Goal: Task Accomplishment & Management: Manage account settings

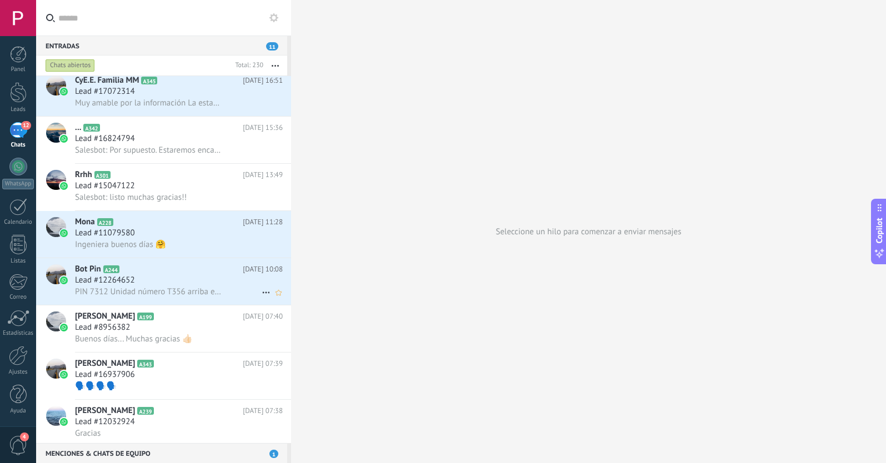
scroll to position [1035, 0]
click at [147, 289] on span "PIN 7312 Unidad número T356 arriba en 10 minutos. Vehiculo GAC 2020, placa GTF7…" at bounding box center [148, 291] width 147 height 11
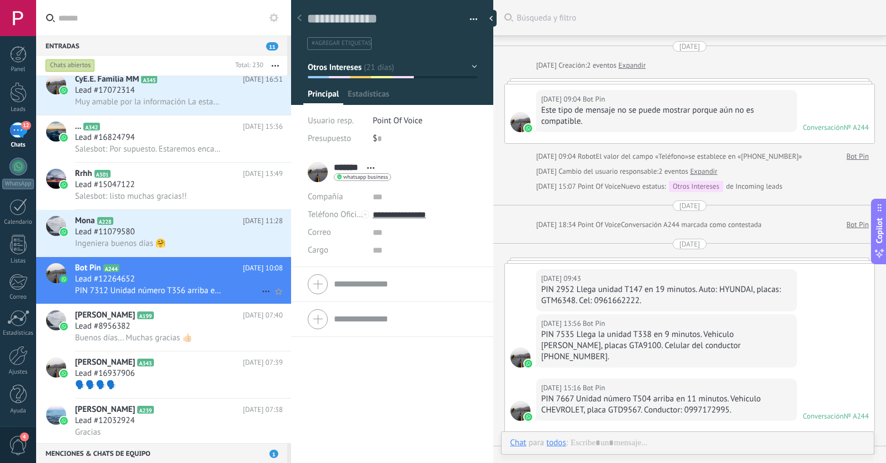
click at [261, 292] on icon at bounding box center [266, 291] width 13 height 13
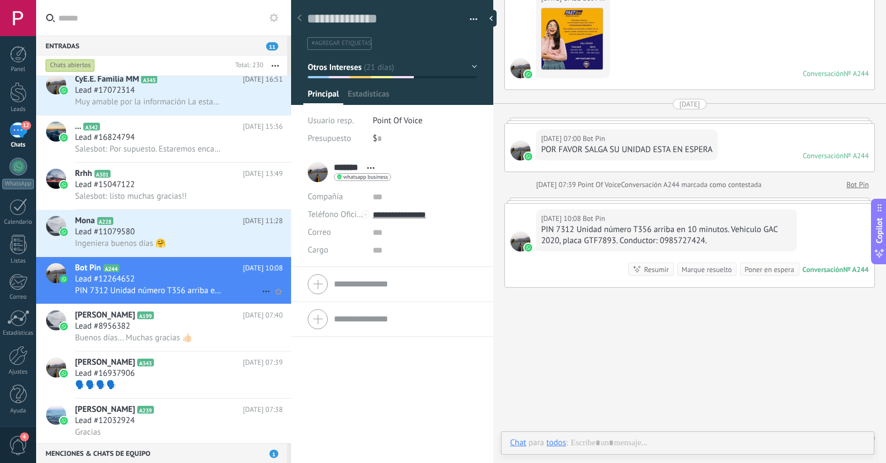
scroll to position [17, 0]
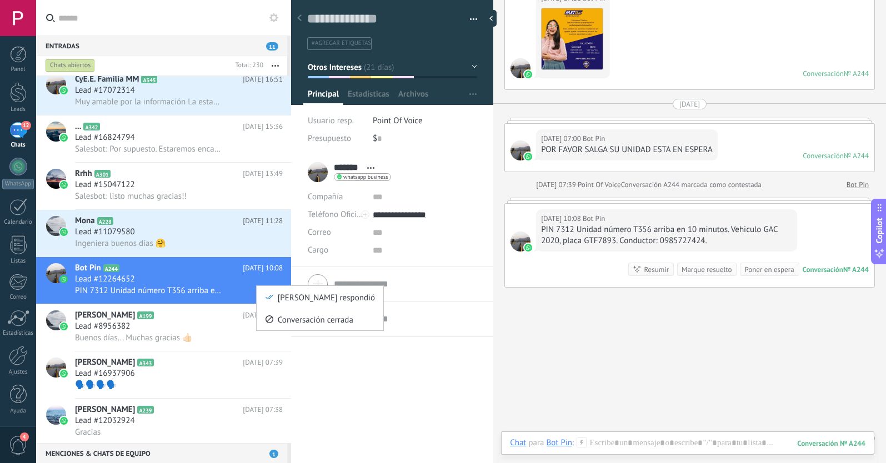
click at [268, 299] on icon at bounding box center [270, 297] width 8 height 8
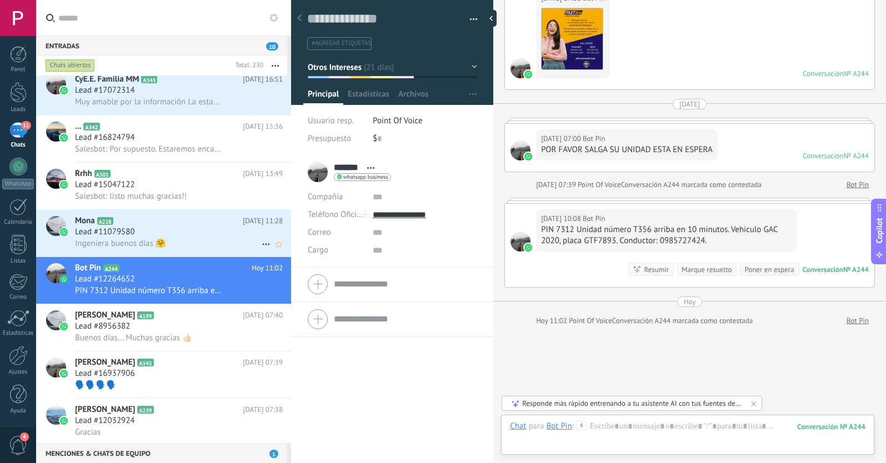
scroll to position [522, 0]
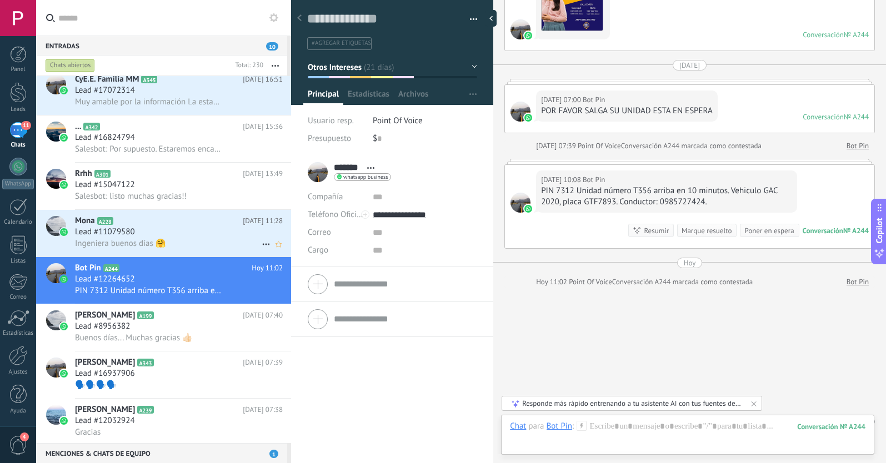
click at [184, 241] on div "Ingeniera buenos días 🤗" at bounding box center [179, 244] width 208 height 12
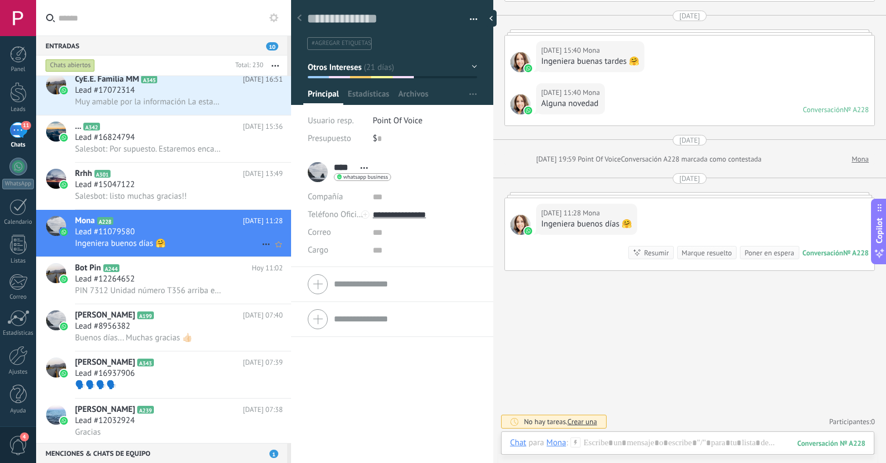
scroll to position [17, 0]
click at [261, 243] on icon at bounding box center [266, 244] width 13 height 13
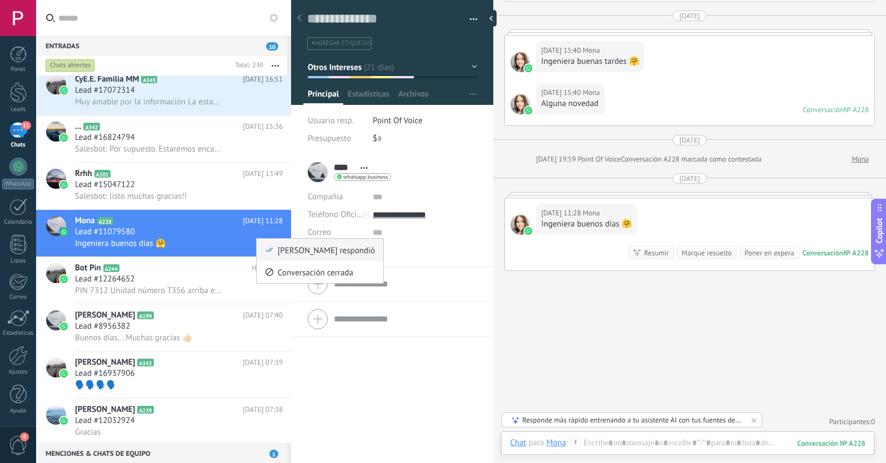
click at [266, 251] on icon at bounding box center [270, 250] width 8 height 8
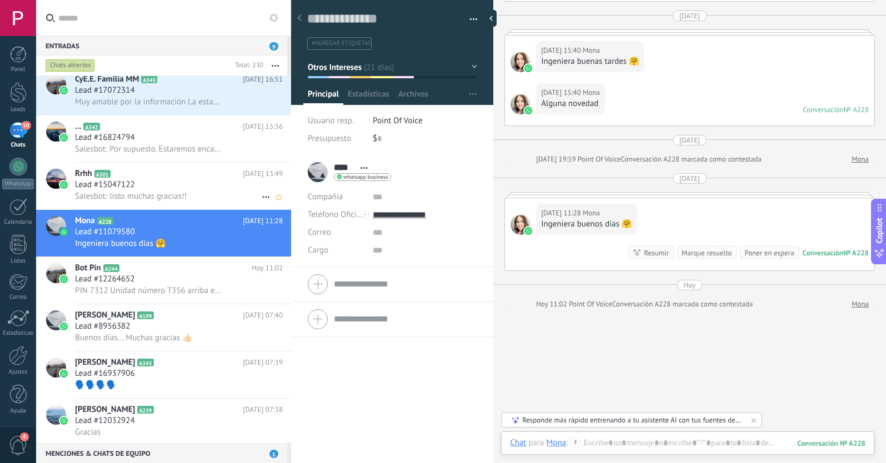
scroll to position [2142, 0]
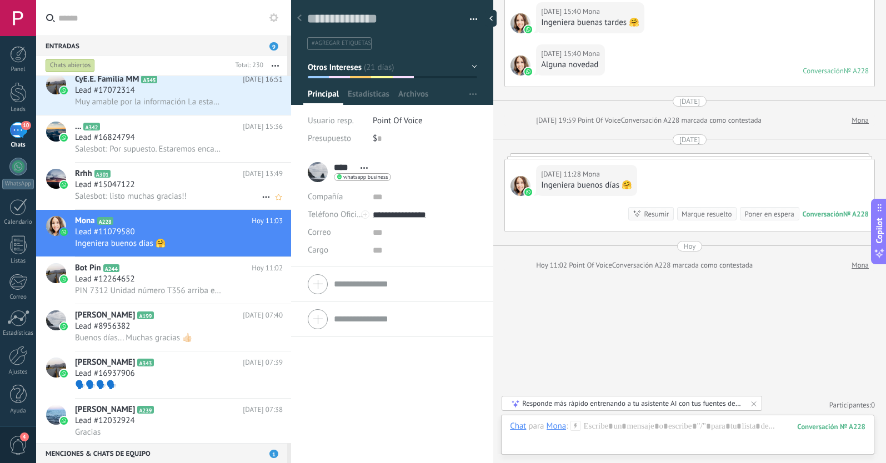
click at [221, 189] on div "Lead #15047122" at bounding box center [179, 184] width 208 height 11
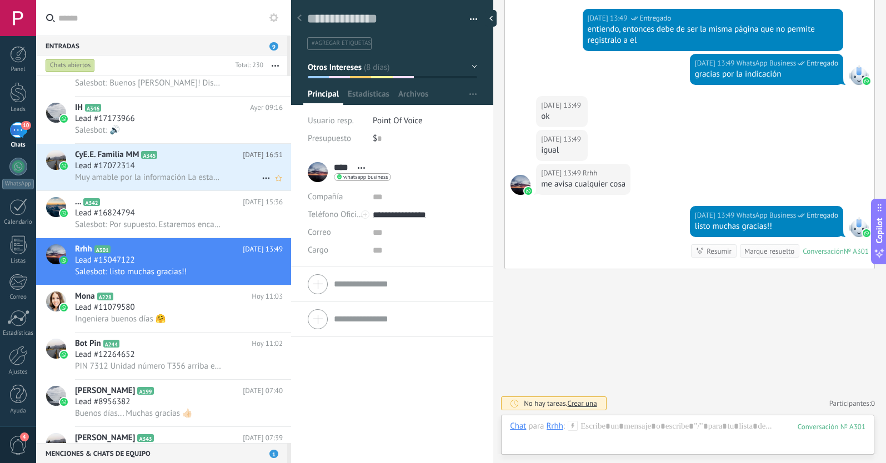
scroll to position [939, 0]
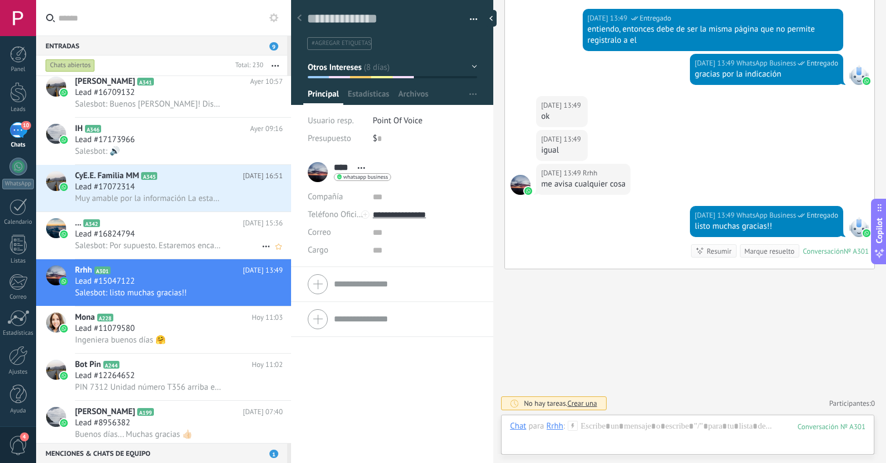
click at [189, 235] on div "Lead #16824794" at bounding box center [179, 234] width 208 height 11
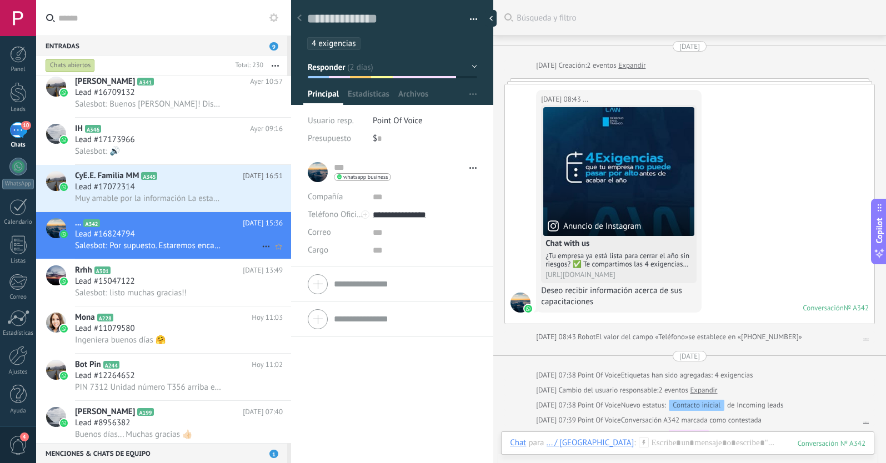
scroll to position [381, 0]
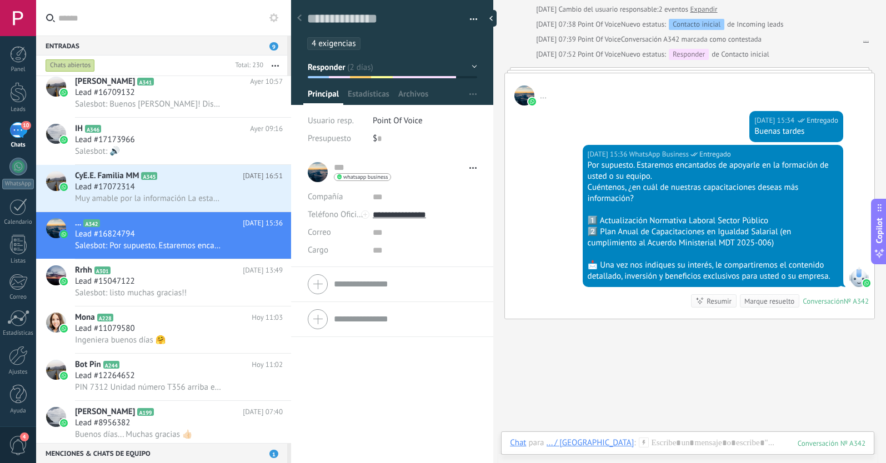
click at [403, 68] on button "Responder" at bounding box center [392, 67] width 169 height 20
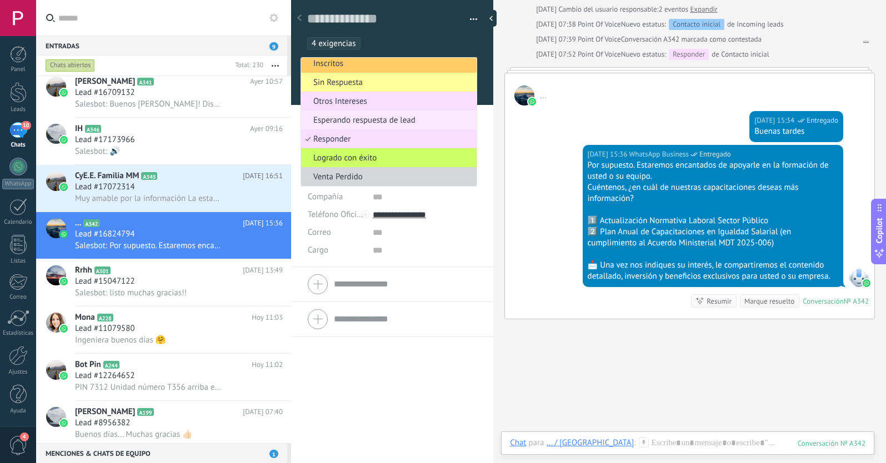
click at [337, 122] on span "Esperando respuesta de lead" at bounding box center [387, 120] width 172 height 11
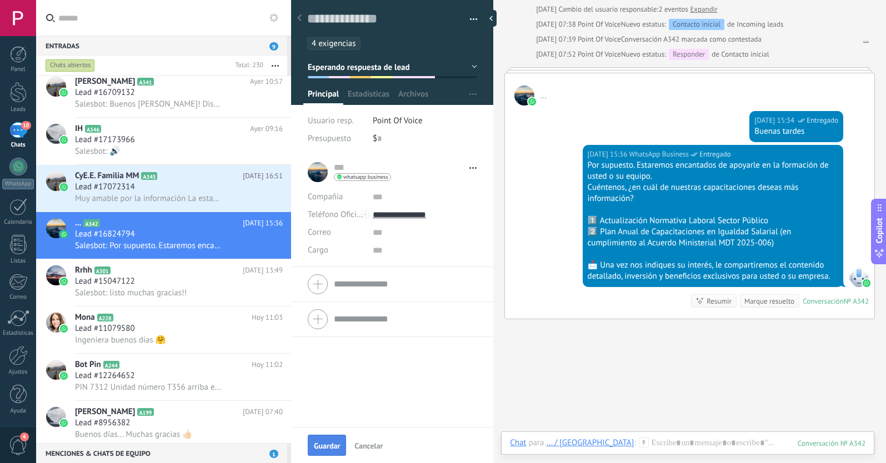
click at [329, 440] on button "Guardar" at bounding box center [327, 445] width 38 height 21
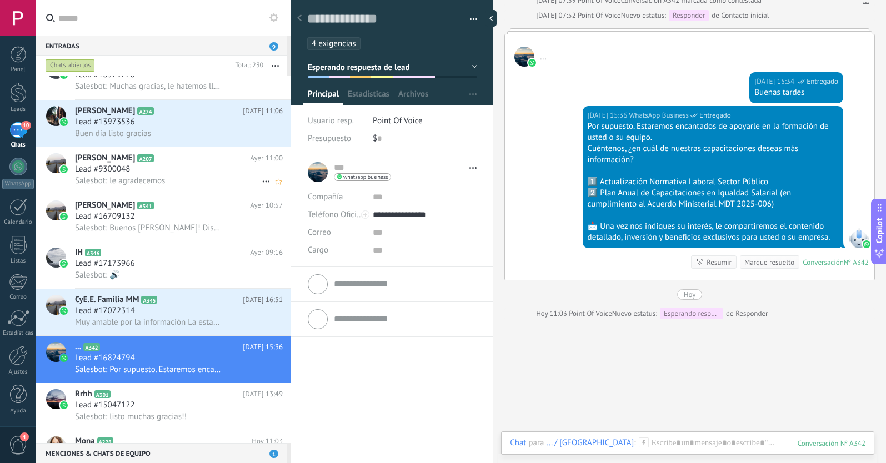
scroll to position [813, 0]
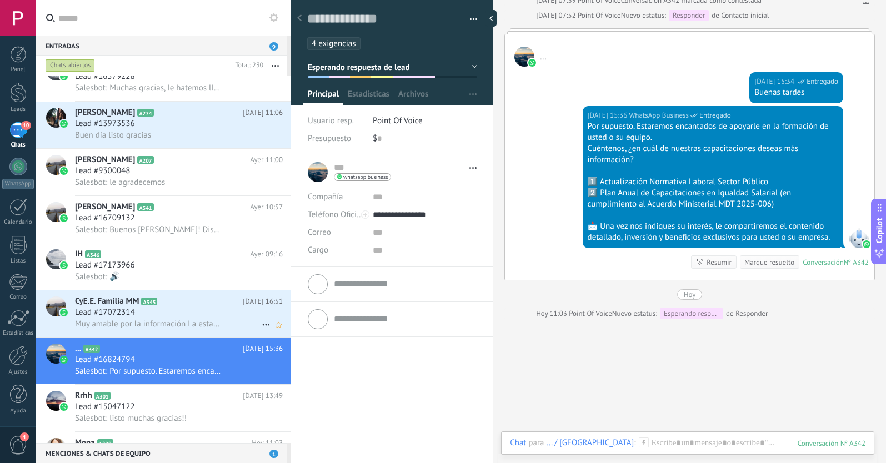
click at [190, 316] on div "Lead #17072314" at bounding box center [179, 312] width 208 height 11
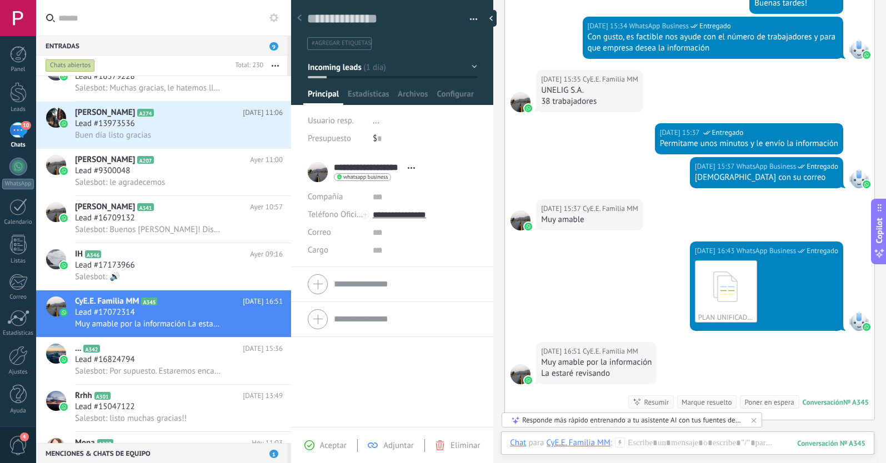
scroll to position [273, 0]
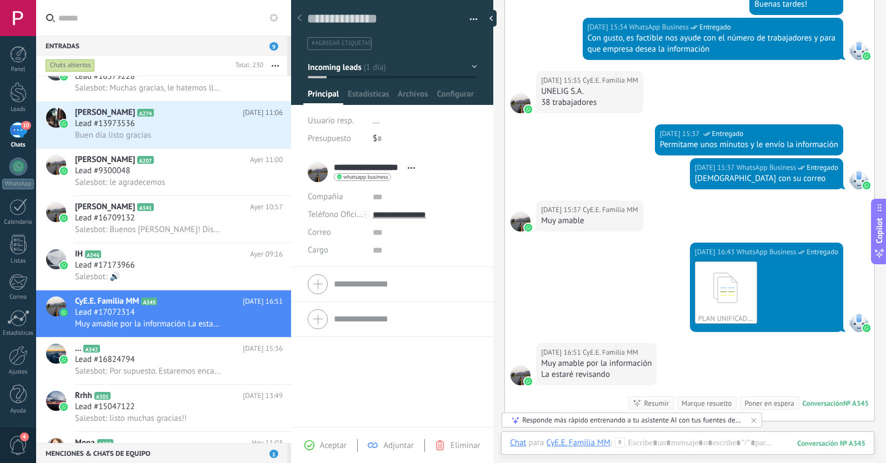
click at [341, 46] on span "#agregar etiquetas" at bounding box center [341, 43] width 59 height 8
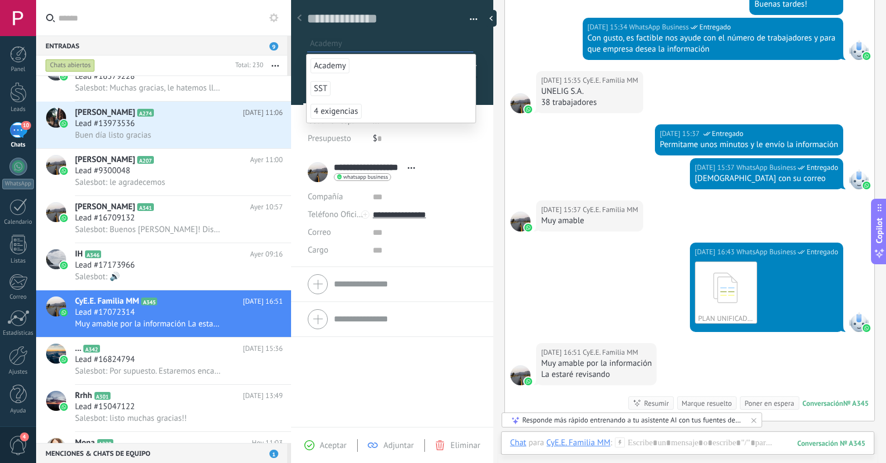
click at [331, 66] on span "Academy" at bounding box center [330, 65] width 39 height 15
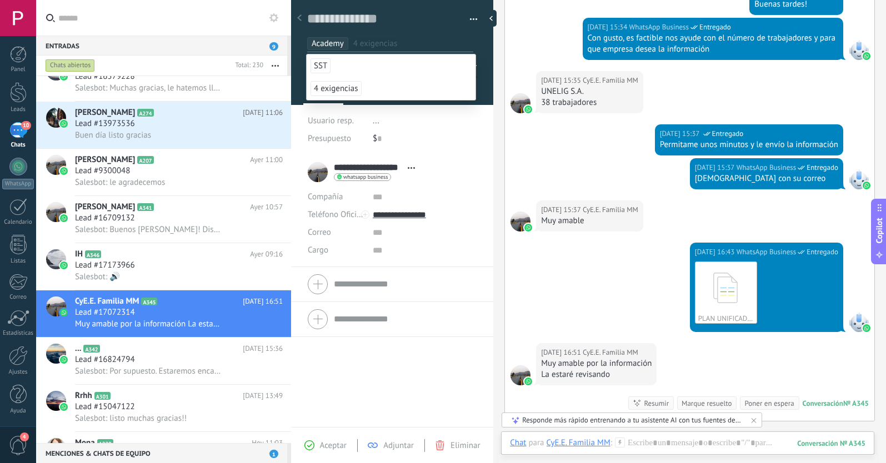
click at [330, 443] on span "Aceptar" at bounding box center [333, 446] width 27 height 11
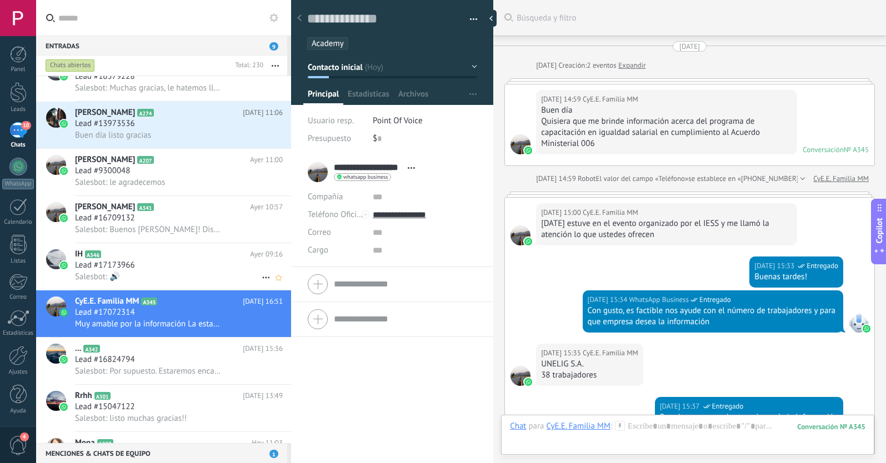
click at [169, 265] on div "Lead #17173966" at bounding box center [179, 265] width 208 height 11
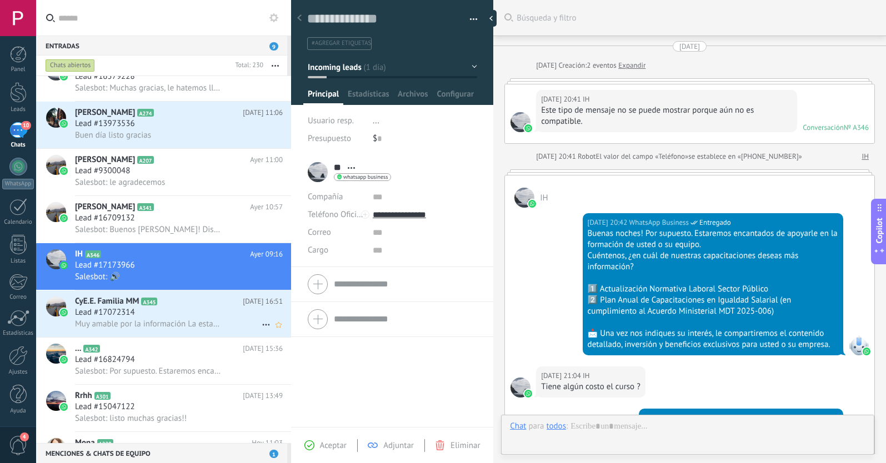
scroll to position [17, 0]
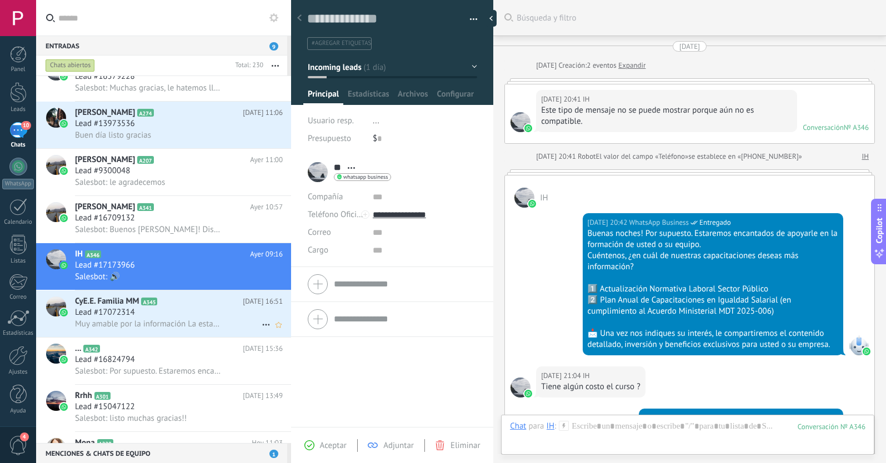
click at [260, 323] on icon at bounding box center [266, 324] width 13 height 13
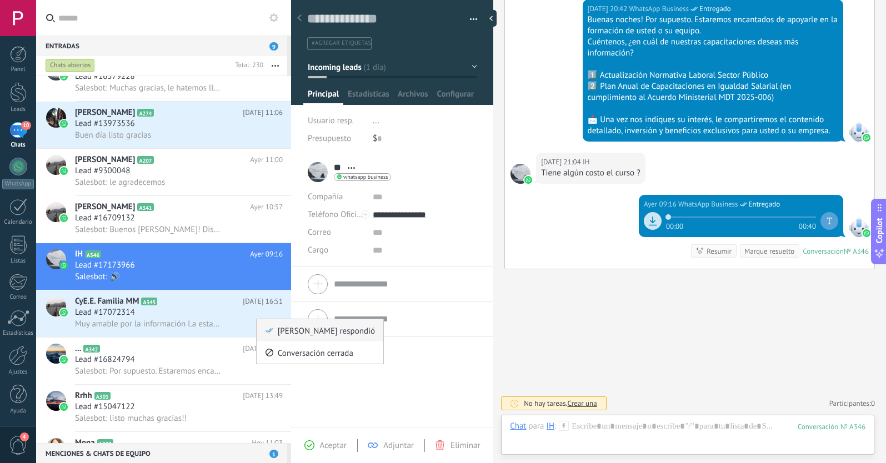
click at [272, 333] on icon at bounding box center [270, 331] width 8 height 8
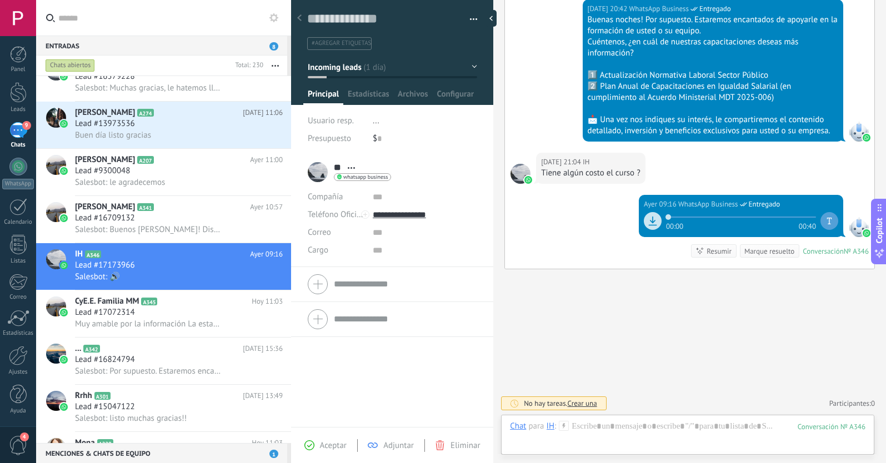
click at [316, 45] on span "#agregar etiquetas" at bounding box center [341, 43] width 59 height 8
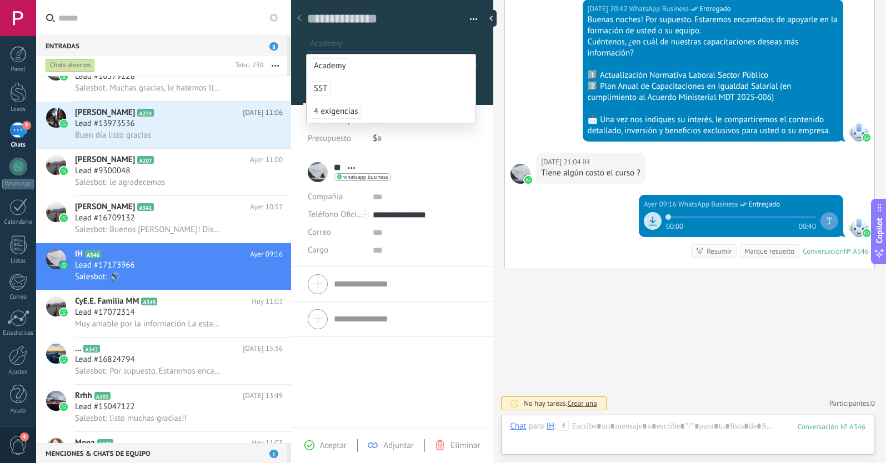
click at [333, 64] on span "Academy" at bounding box center [330, 65] width 39 height 15
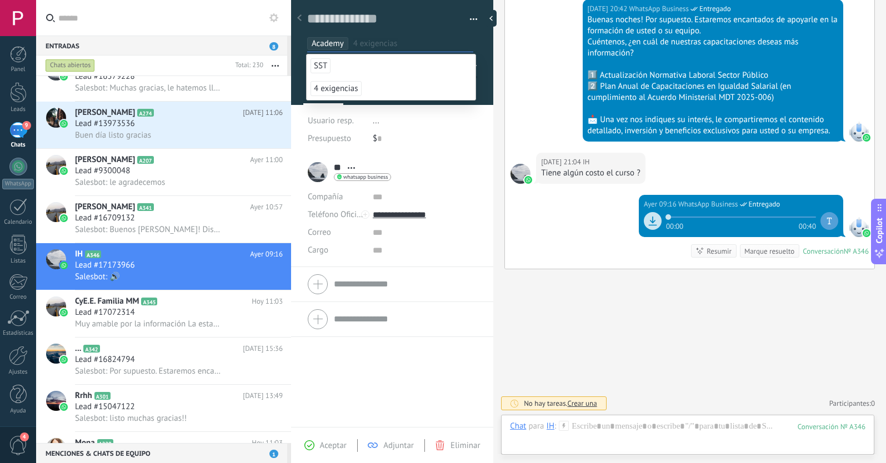
click at [329, 445] on span "Aceptar" at bounding box center [333, 446] width 27 height 11
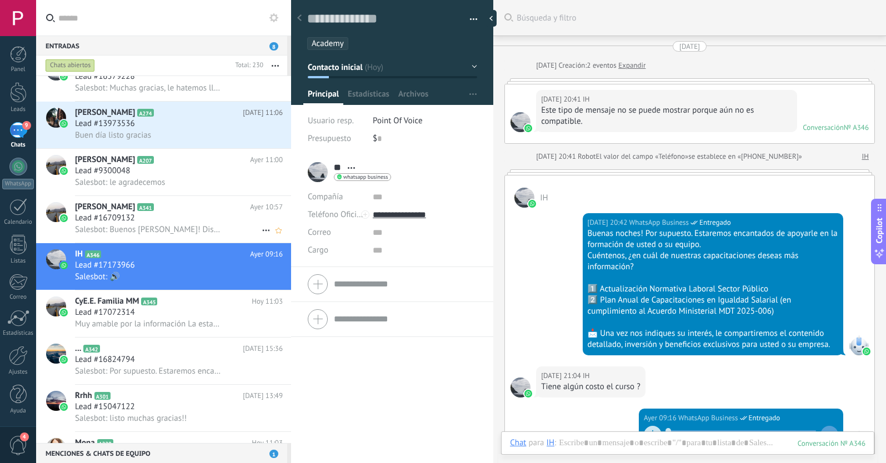
scroll to position [17, 0]
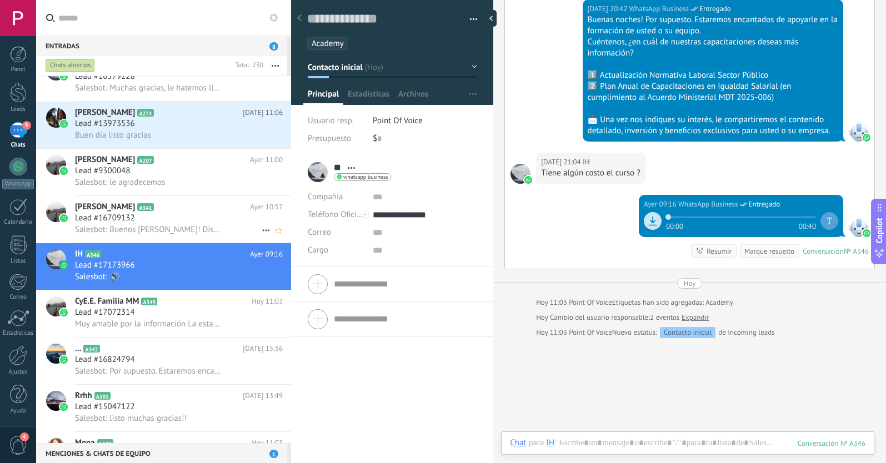
click at [218, 223] on div "Lead #16709132" at bounding box center [179, 218] width 208 height 11
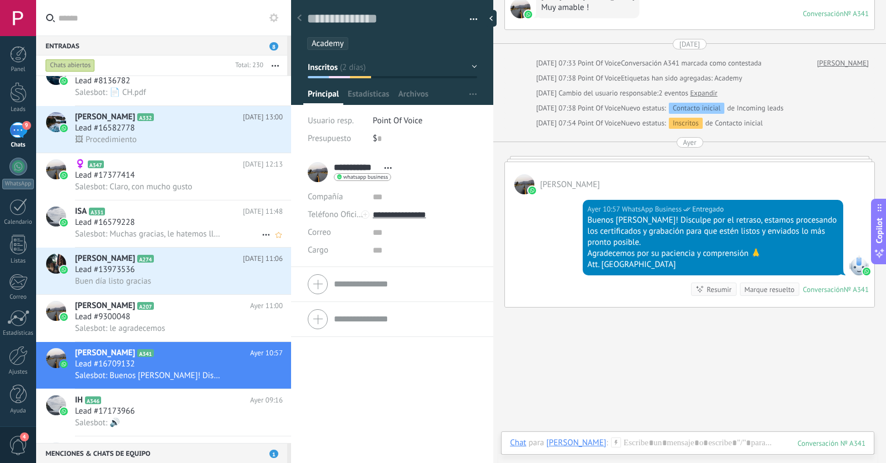
scroll to position [661, 0]
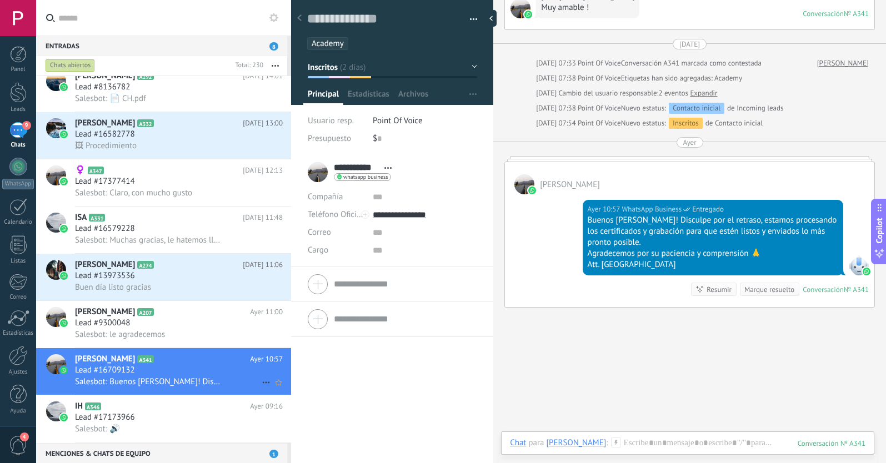
click at [262, 381] on icon at bounding box center [266, 382] width 13 height 13
click at [203, 333] on div at bounding box center [443, 231] width 886 height 463
click at [194, 327] on div "Lead #9300048" at bounding box center [179, 323] width 208 height 11
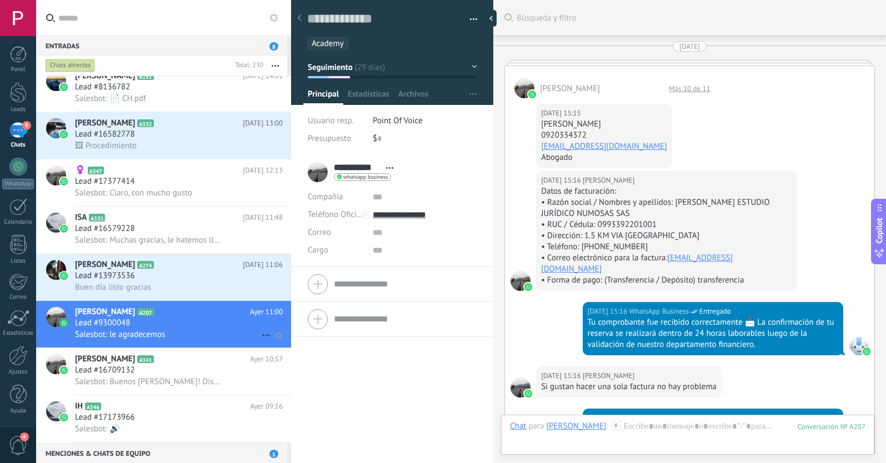
scroll to position [17, 0]
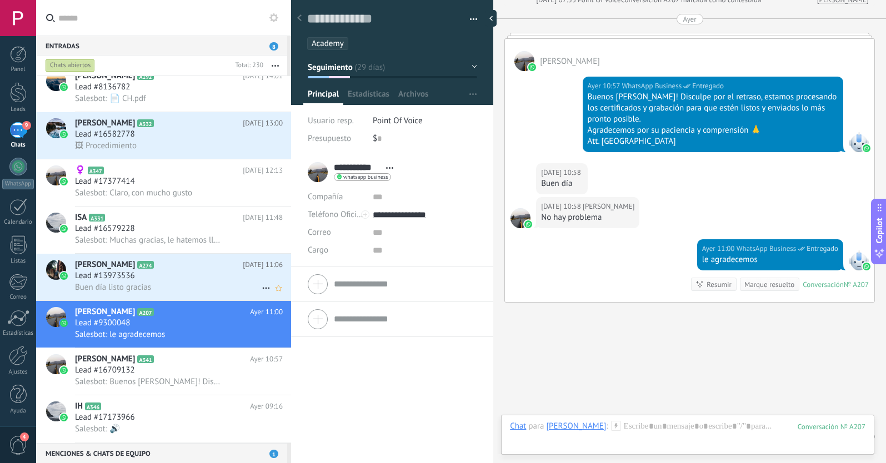
click at [214, 273] on div "Lead #13973536" at bounding box center [179, 276] width 208 height 11
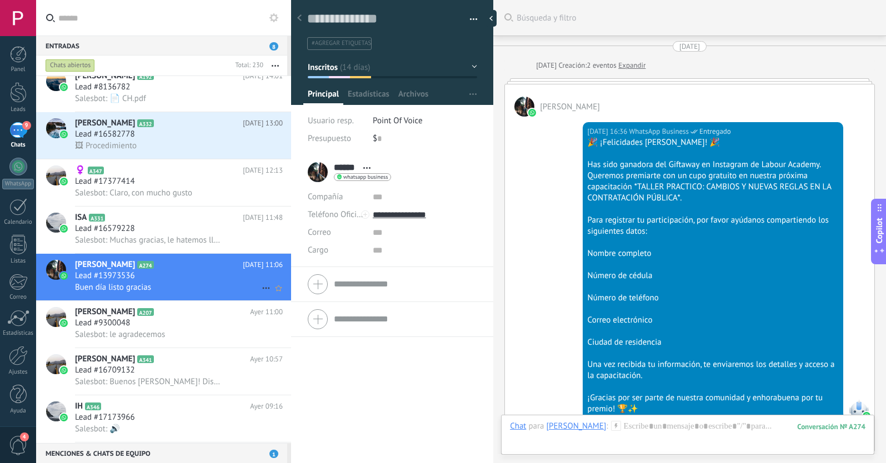
click at [260, 287] on icon at bounding box center [266, 288] width 13 height 13
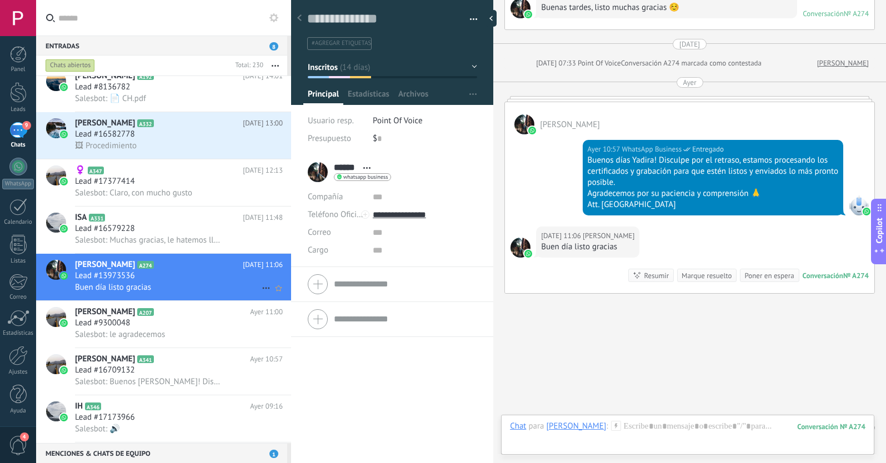
scroll to position [17, 0]
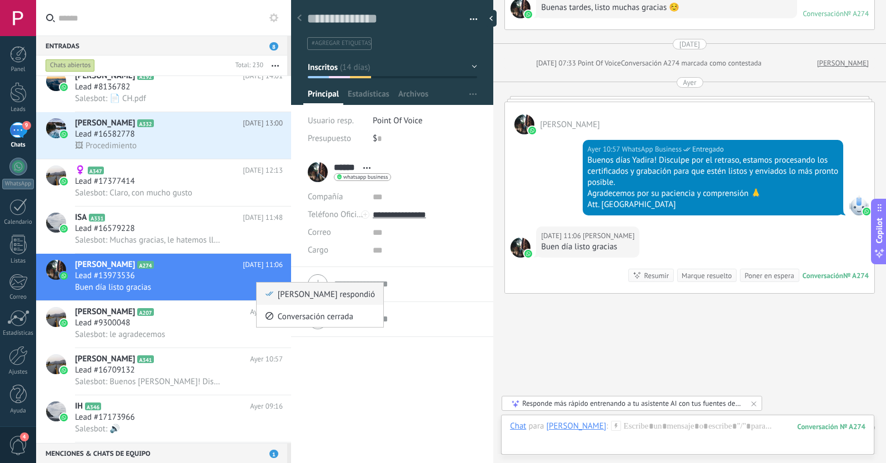
click at [265, 293] on span at bounding box center [269, 294] width 9 height 8
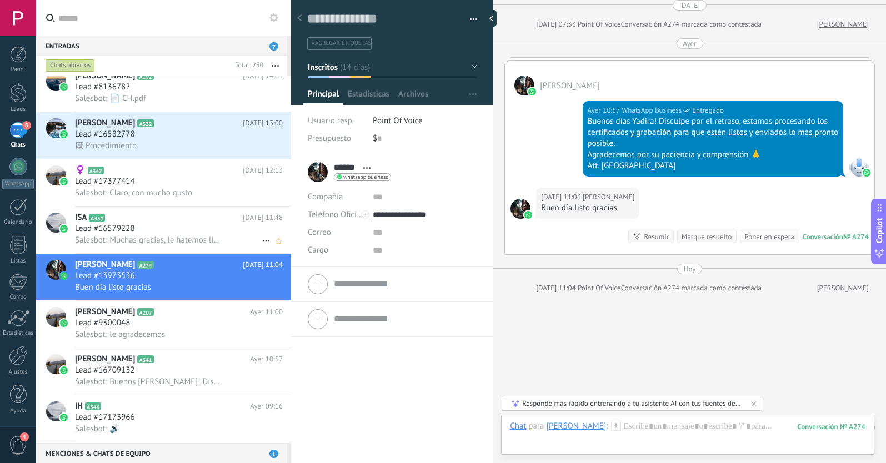
scroll to position [547, 0]
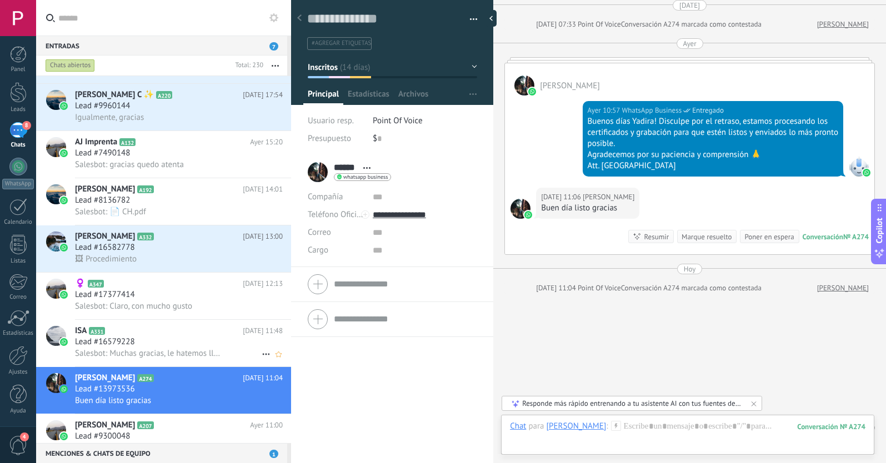
click at [167, 352] on span "Salesbot: Muchas gracias, le hatemos llegar su condolencia a nuestro capacitado…" at bounding box center [148, 353] width 147 height 11
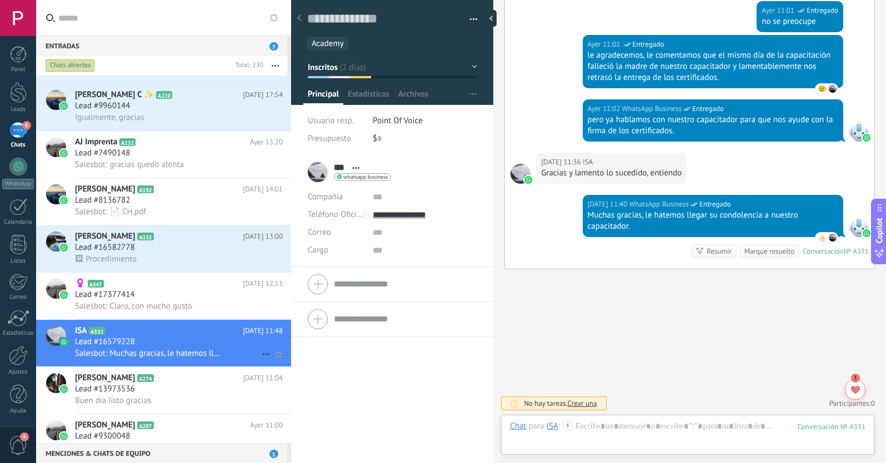
scroll to position [1551, 0]
click at [260, 352] on icon at bounding box center [266, 354] width 13 height 13
click at [211, 305] on div at bounding box center [443, 231] width 886 height 463
click at [210, 301] on div "Salesbot: Claro, con mucho gusto" at bounding box center [179, 307] width 208 height 12
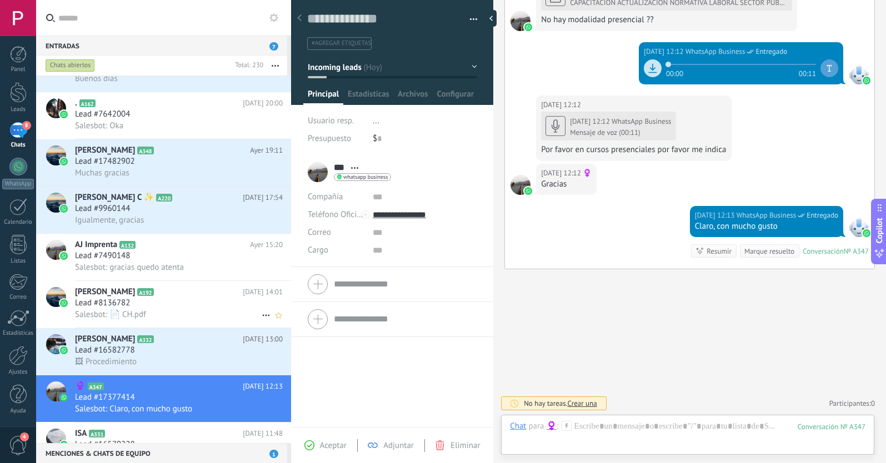
scroll to position [444, 0]
click at [332, 44] on span "#agregar etiquetas" at bounding box center [341, 43] width 59 height 8
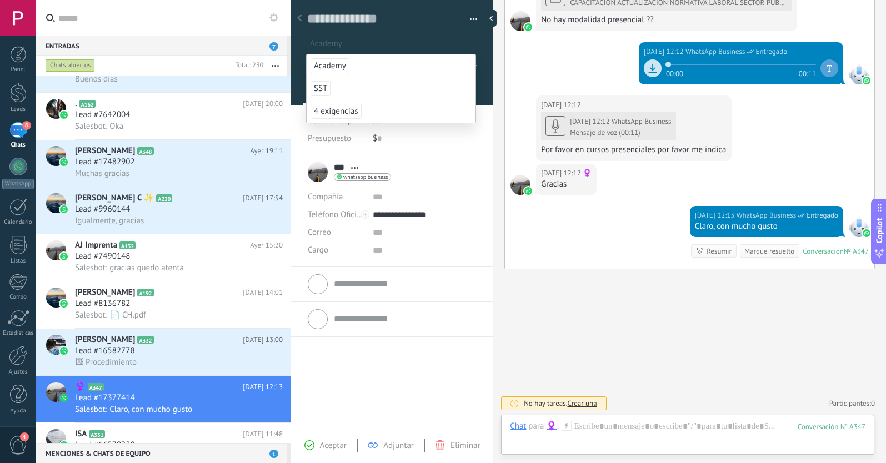
click at [336, 64] on span "Academy" at bounding box center [330, 65] width 39 height 15
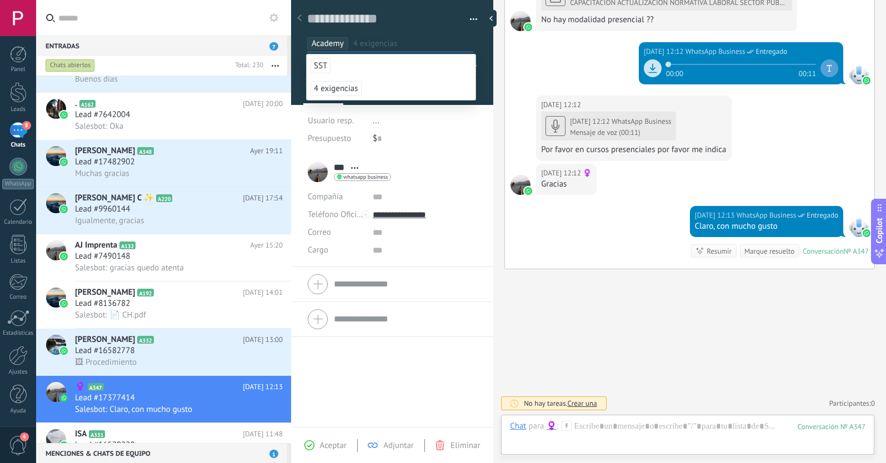
click at [320, 448] on span "Aceptar" at bounding box center [333, 446] width 27 height 11
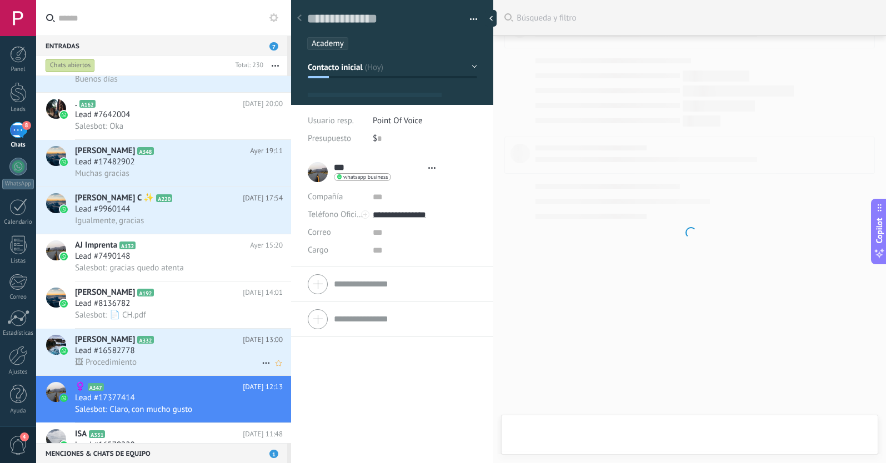
click at [197, 342] on h2 "[PERSON_NAME] A332" at bounding box center [159, 340] width 168 height 11
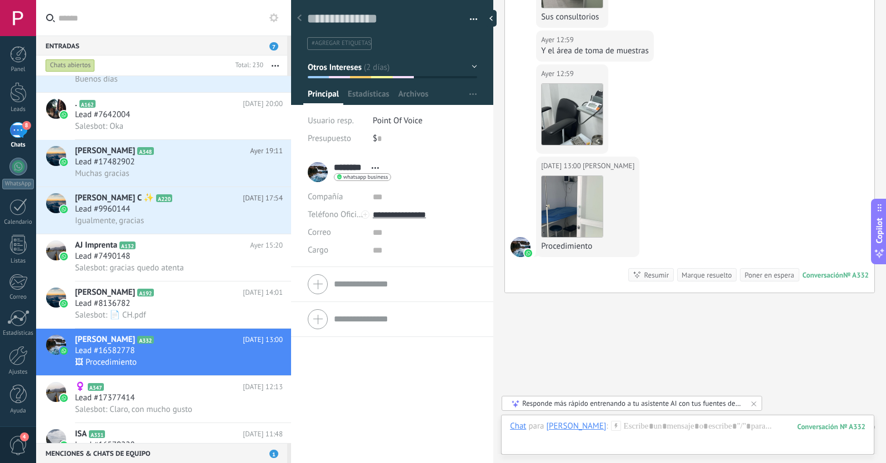
scroll to position [1189, 0]
click at [182, 312] on div "Salesbot: 📄 CH.pdf" at bounding box center [179, 316] width 208 height 12
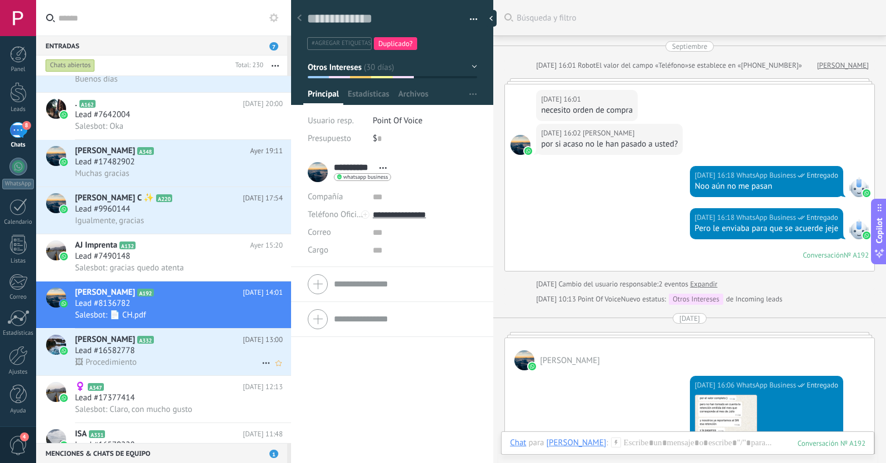
scroll to position [17, 0]
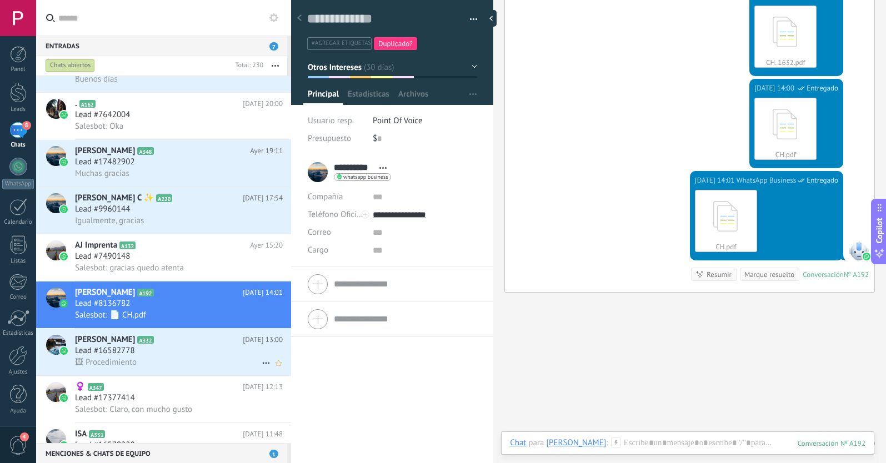
click at [262, 363] on use at bounding box center [265, 364] width 7 height 2
click at [271, 370] on icon at bounding box center [270, 369] width 8 height 8
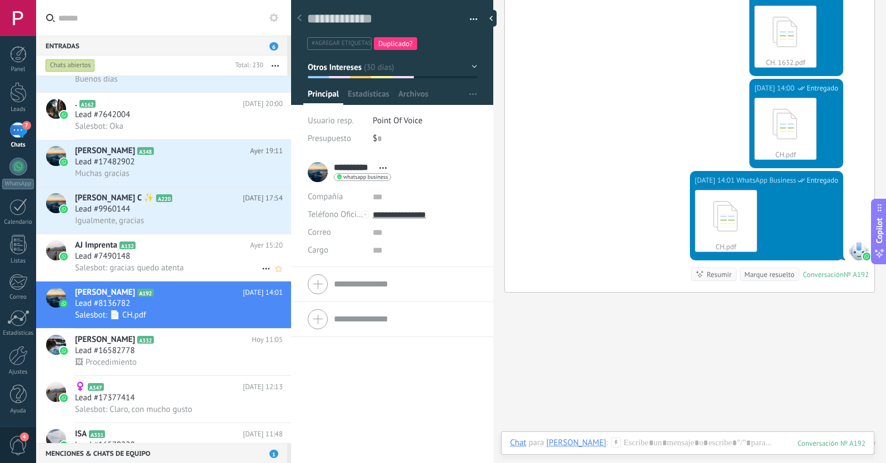
click at [212, 274] on div "AJ Imprenta A132 [DATE] 15:20 Lead #7490148 Salesbot: gracias quedo atenta" at bounding box center [183, 258] width 216 height 47
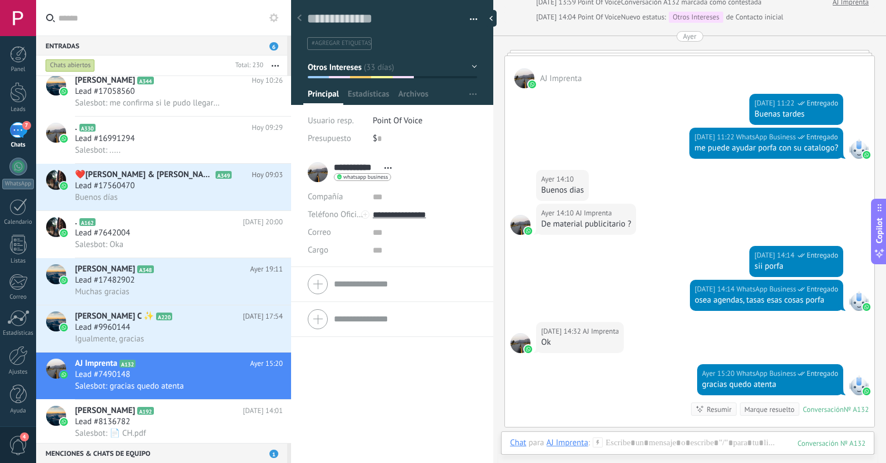
scroll to position [947, 0]
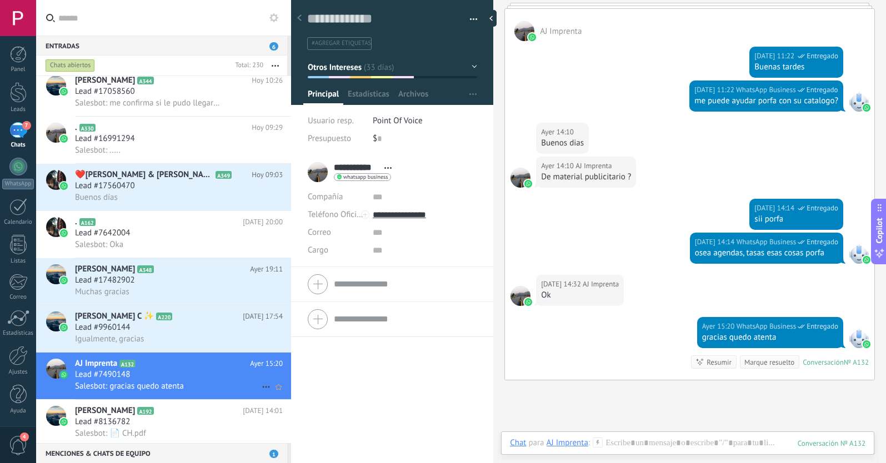
click at [260, 388] on icon at bounding box center [266, 387] width 13 height 13
click at [217, 342] on div at bounding box center [443, 231] width 886 height 463
click at [215, 333] on div "Igualmente, gracias" at bounding box center [179, 339] width 208 height 12
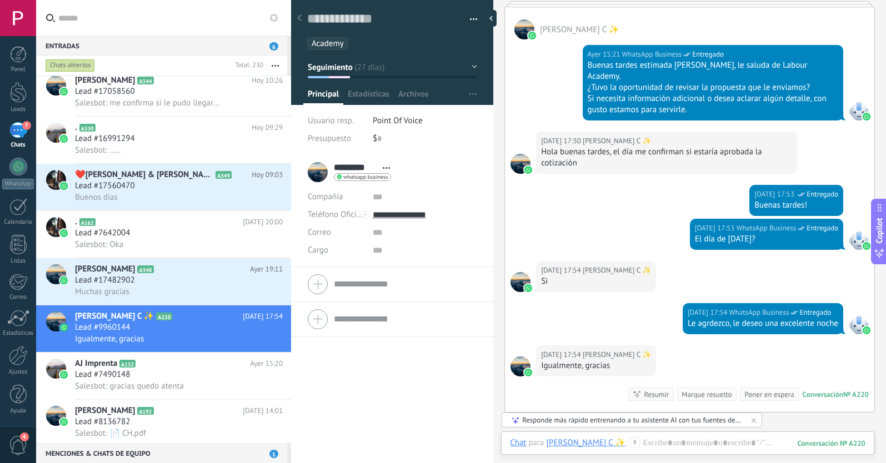
scroll to position [900, 0]
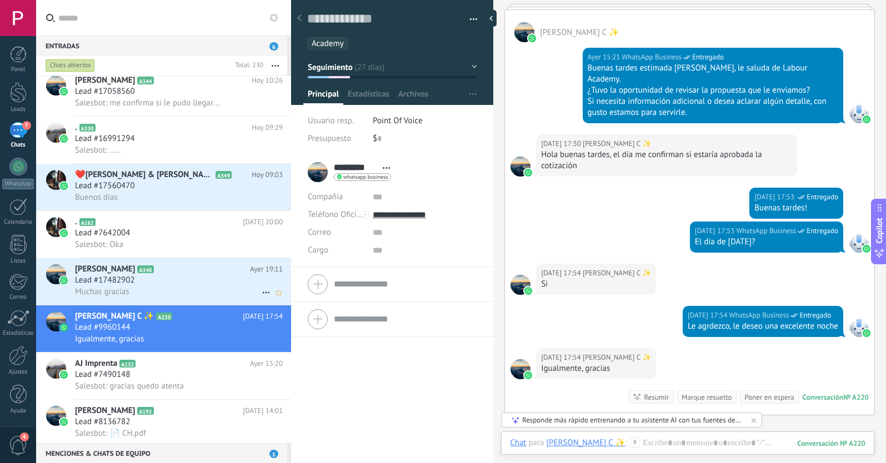
click at [198, 288] on div "Muchas gracias" at bounding box center [179, 292] width 208 height 12
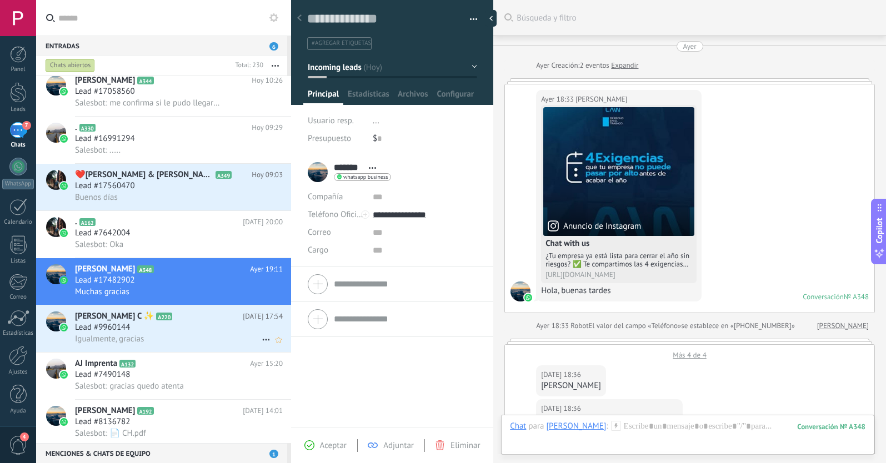
scroll to position [825, 0]
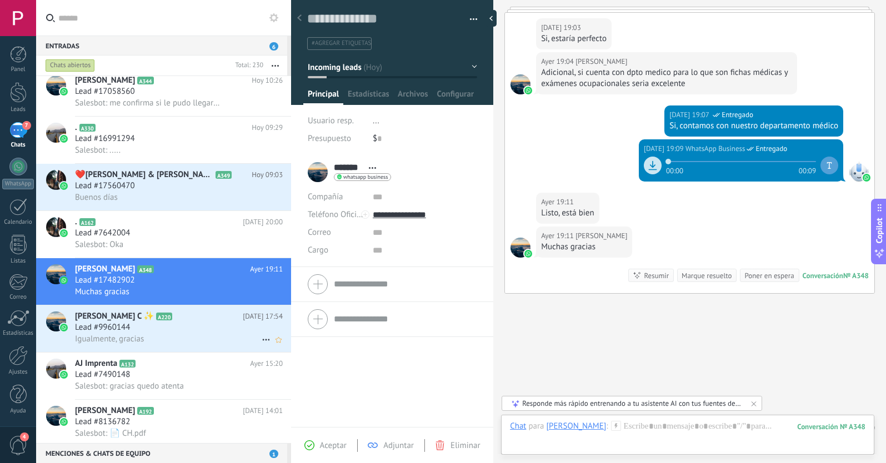
click at [261, 340] on icon at bounding box center [266, 339] width 13 height 13
click at [269, 348] on icon at bounding box center [270, 346] width 8 height 8
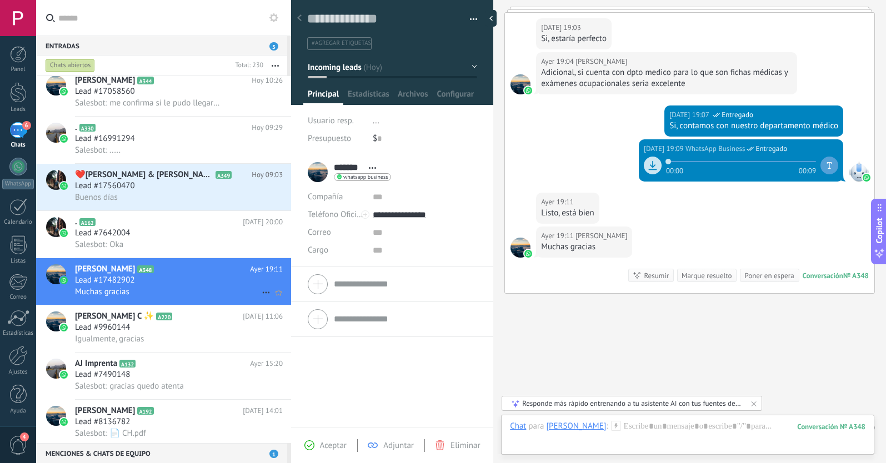
click at [198, 285] on div "Lead #17482902" at bounding box center [179, 280] width 208 height 11
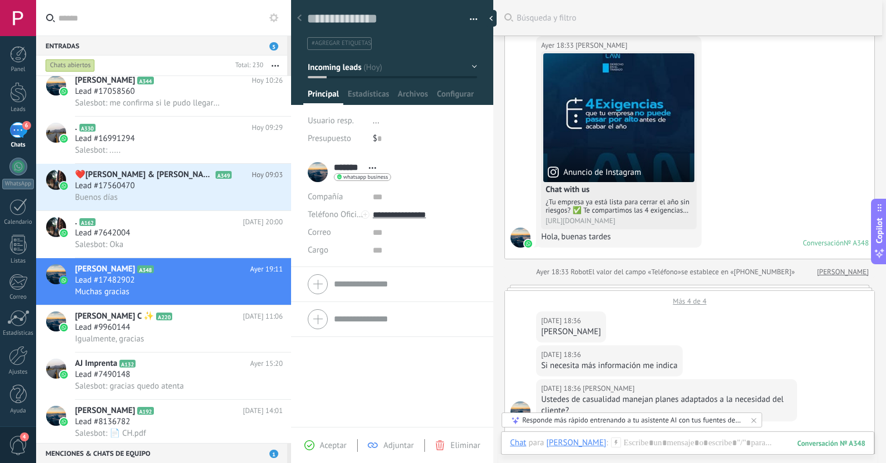
scroll to position [50, 0]
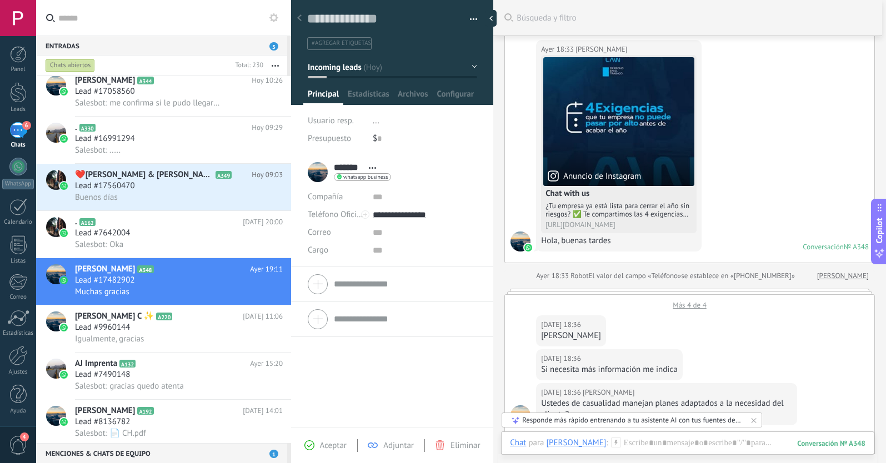
click at [330, 47] on span "#agregar etiquetas" at bounding box center [341, 43] width 59 height 8
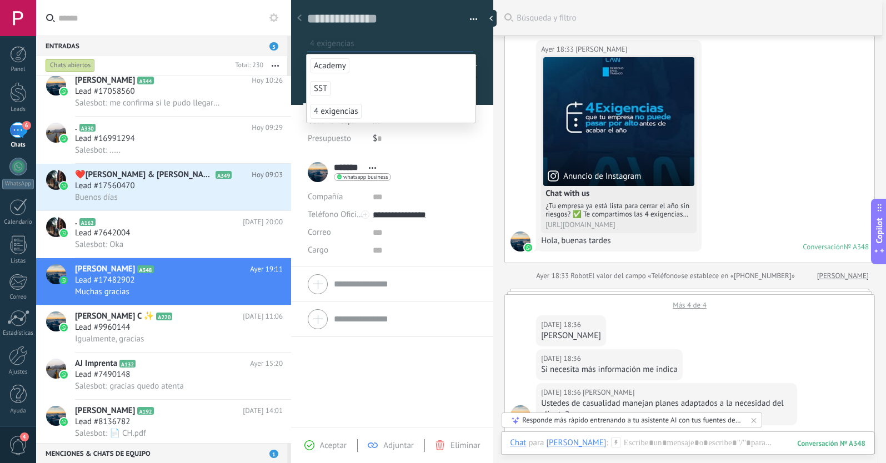
click at [339, 112] on span "4 exigencias" at bounding box center [336, 111] width 51 height 15
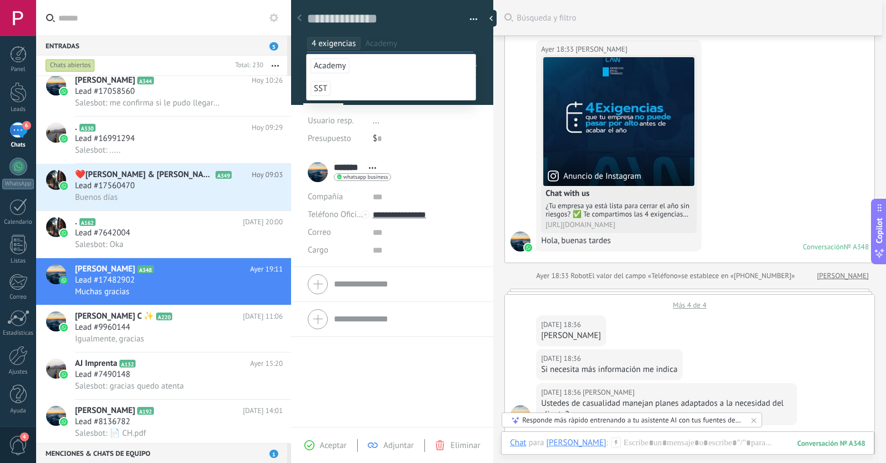
click at [331, 448] on span "Aceptar" at bounding box center [333, 446] width 27 height 11
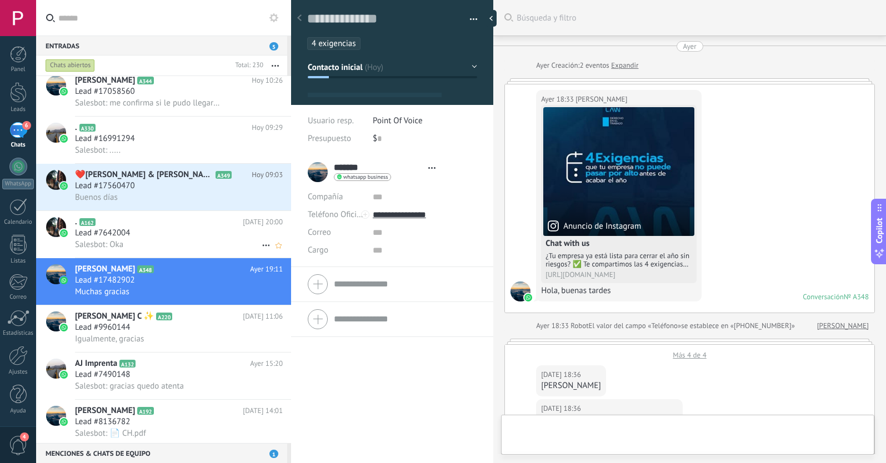
click at [169, 231] on div "Lead #7642004" at bounding box center [179, 233] width 208 height 11
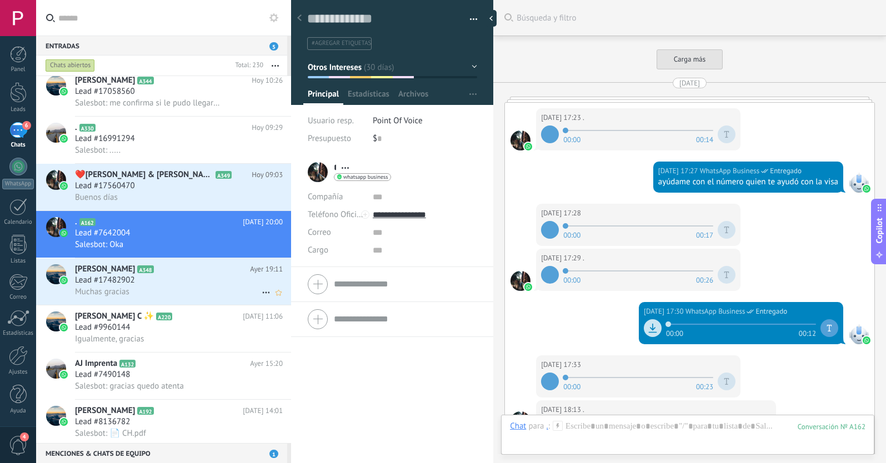
click at [260, 293] on icon at bounding box center [266, 292] width 13 height 13
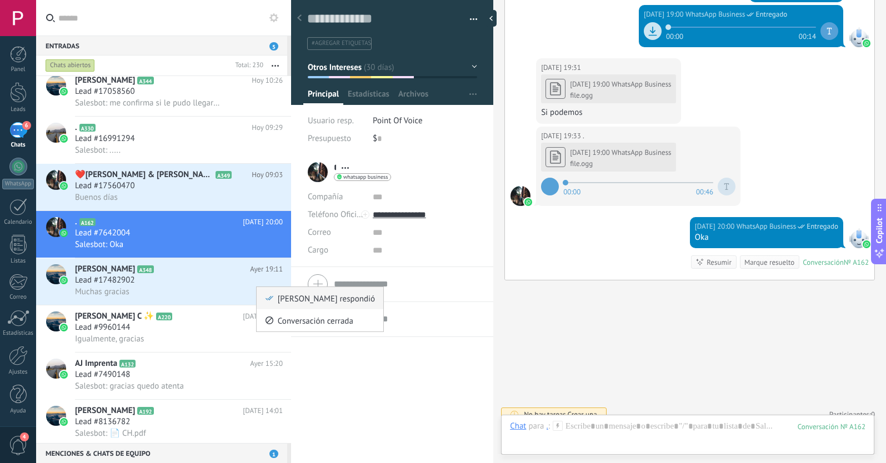
click at [266, 306] on div "[PERSON_NAME] respondió" at bounding box center [320, 298] width 110 height 22
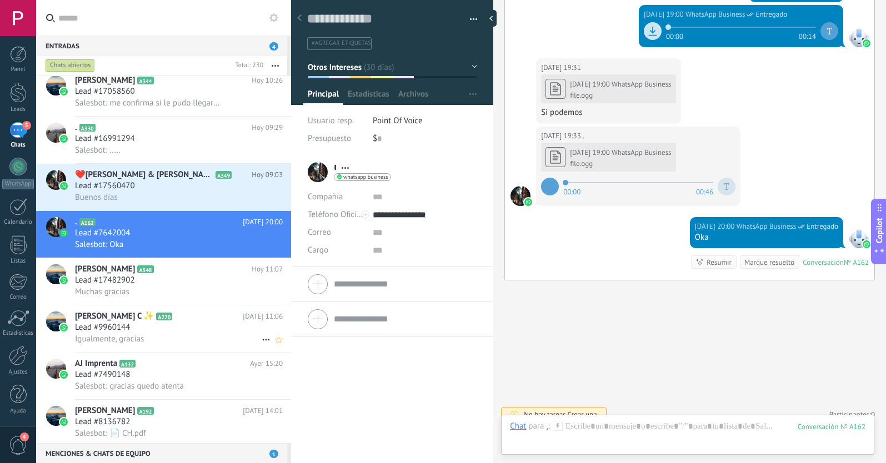
click at [164, 336] on div "Igualmente, gracias" at bounding box center [179, 339] width 208 height 12
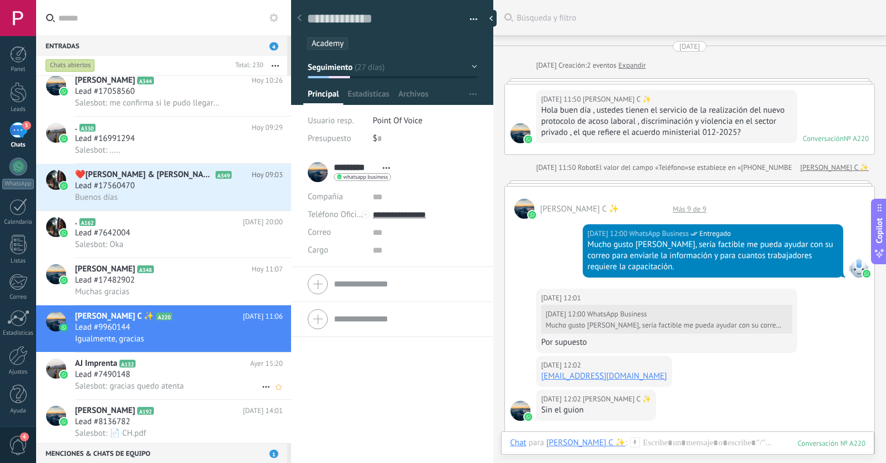
scroll to position [1027, 0]
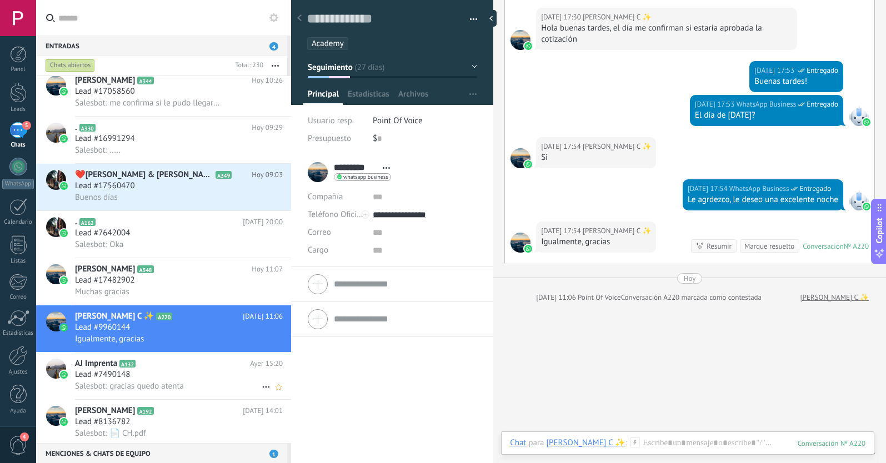
click at [185, 370] on div "Lead #7490148" at bounding box center [179, 375] width 208 height 11
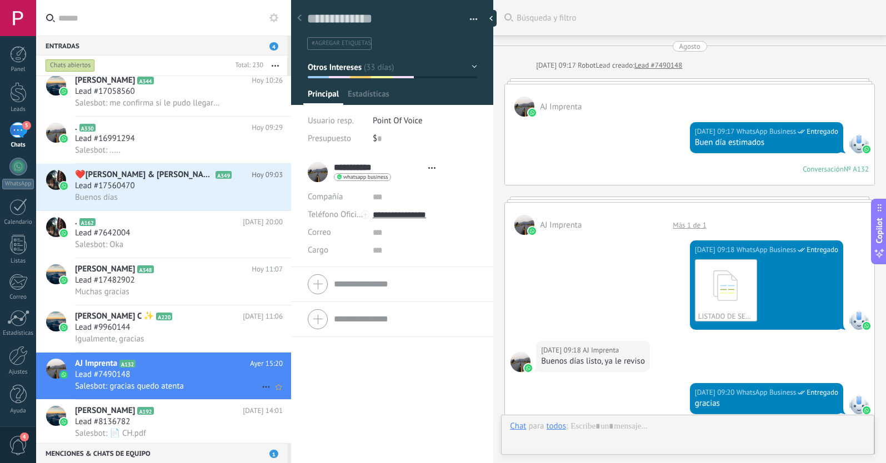
scroll to position [17, 0]
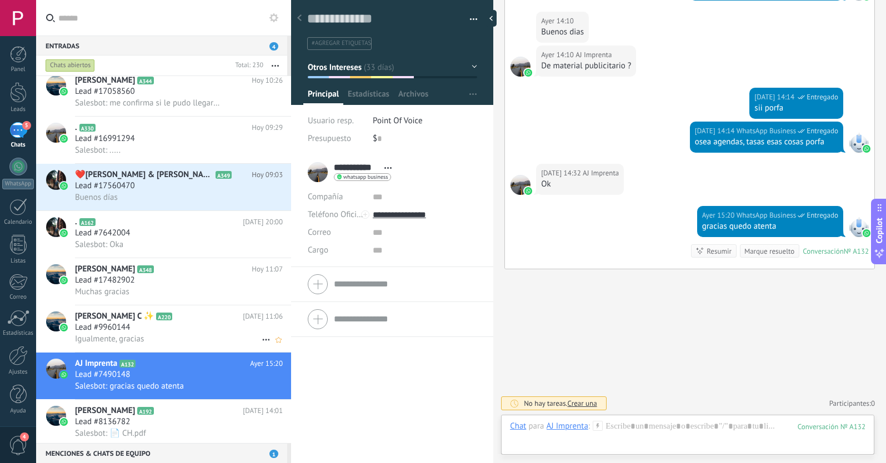
click at [178, 337] on div "Igualmente, gracias" at bounding box center [179, 339] width 208 height 12
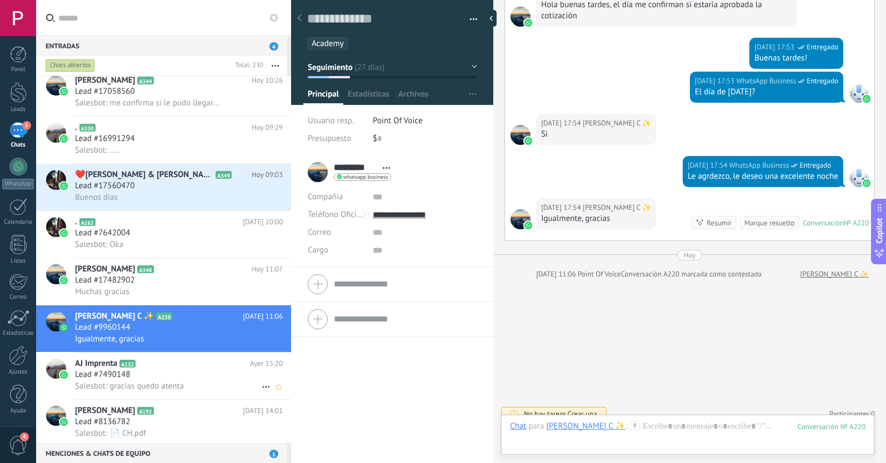
scroll to position [1050, 0]
click at [191, 378] on div "Lead #7490148" at bounding box center [179, 375] width 208 height 11
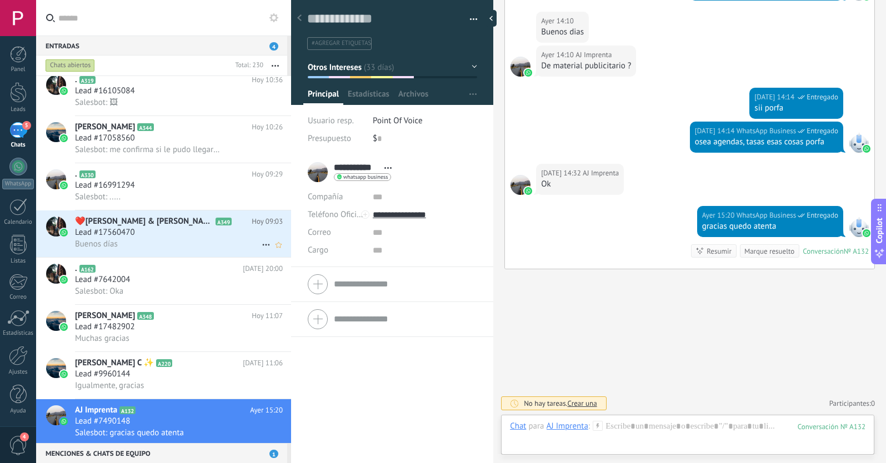
scroll to position [277, 0]
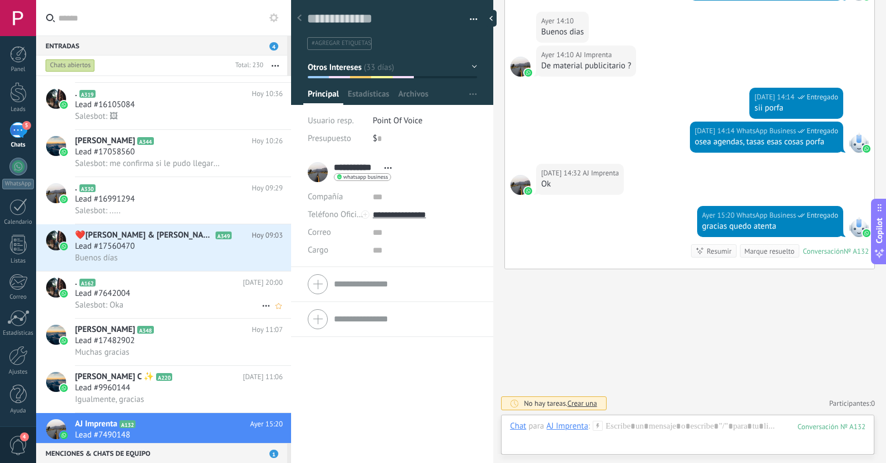
click at [171, 297] on div "Lead #7642004" at bounding box center [179, 293] width 208 height 11
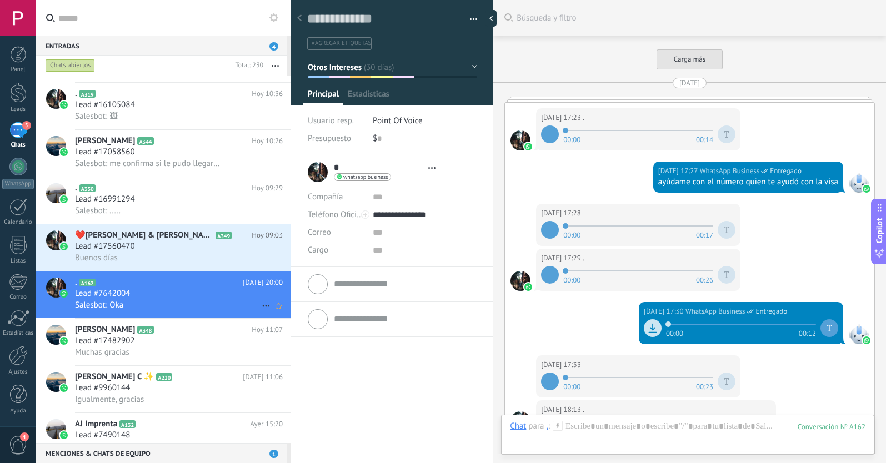
scroll to position [17, 0]
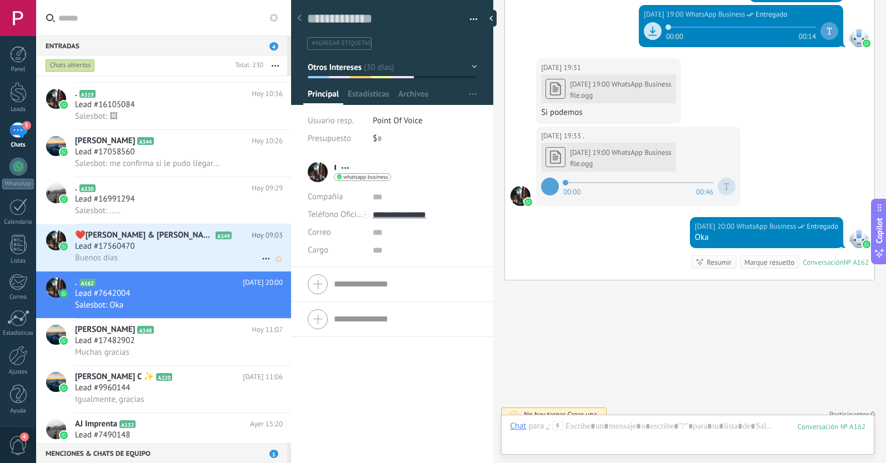
click at [205, 232] on h2 "❤️[PERSON_NAME] & [PERSON_NAME] ❤️ A349" at bounding box center [163, 235] width 177 height 11
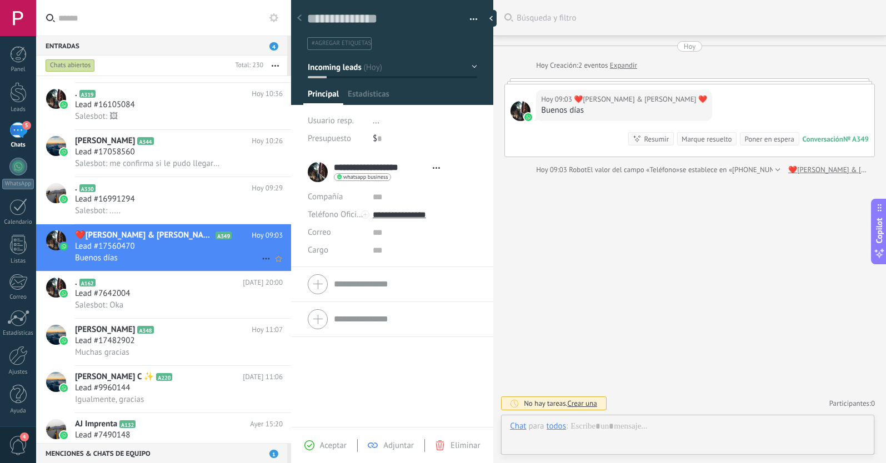
scroll to position [17, 0]
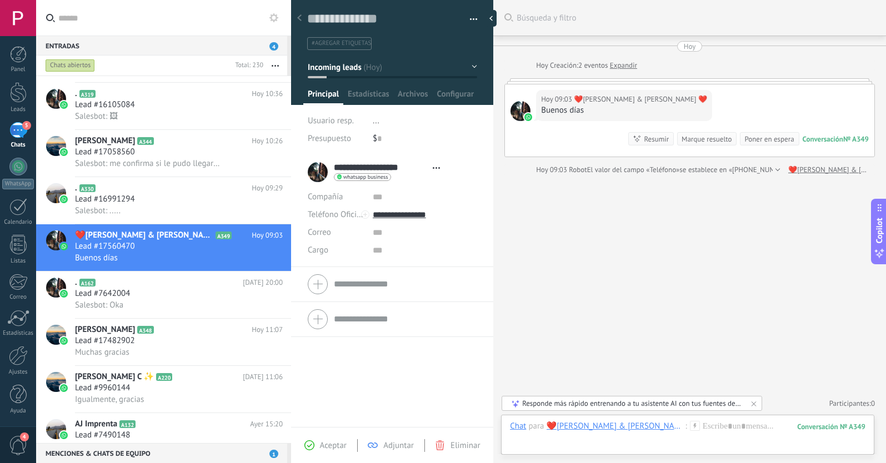
click at [371, 70] on button "Incoming leads" at bounding box center [392, 67] width 169 height 20
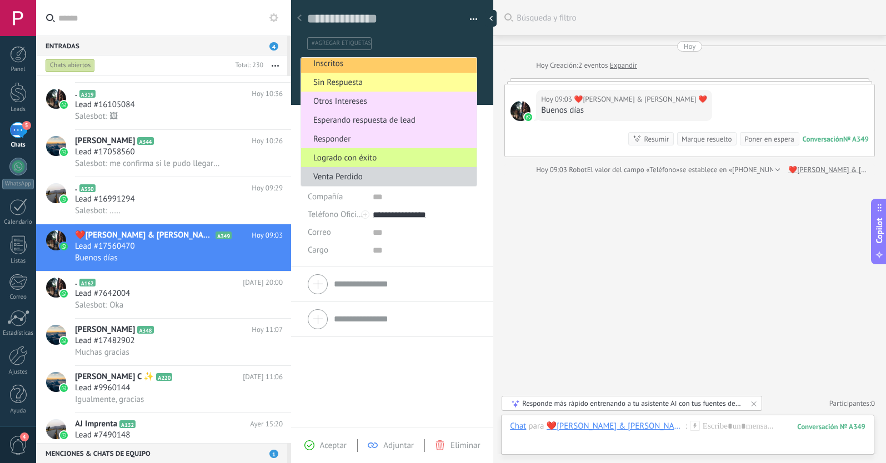
scroll to position [61, 0]
click at [331, 137] on span "Responder" at bounding box center [387, 139] width 172 height 11
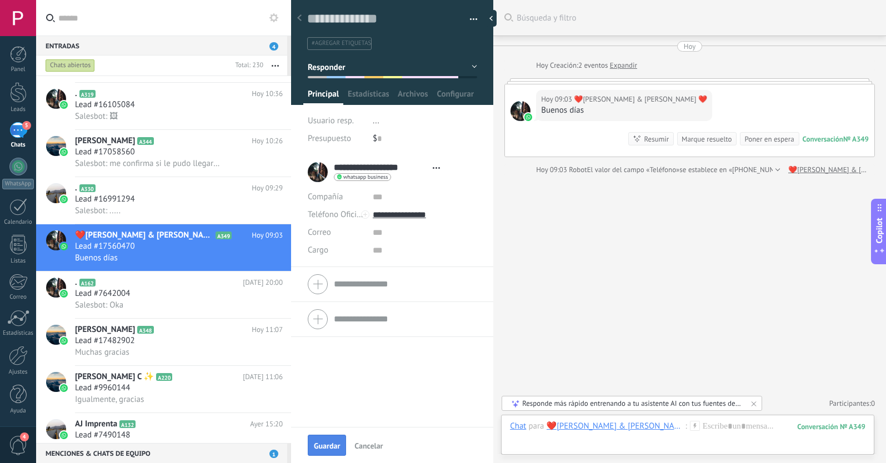
click at [322, 450] on span "Guardar" at bounding box center [327, 446] width 26 height 8
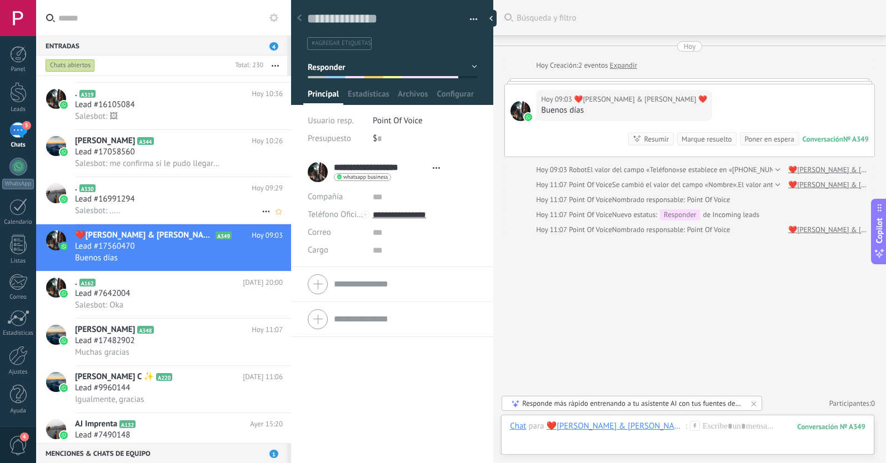
click at [161, 207] on div "Salesbot: ....." at bounding box center [179, 211] width 208 height 12
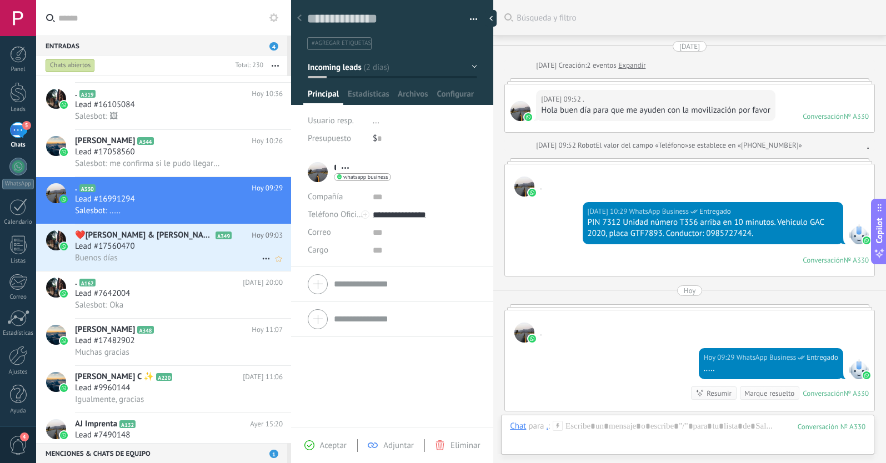
scroll to position [142, 0]
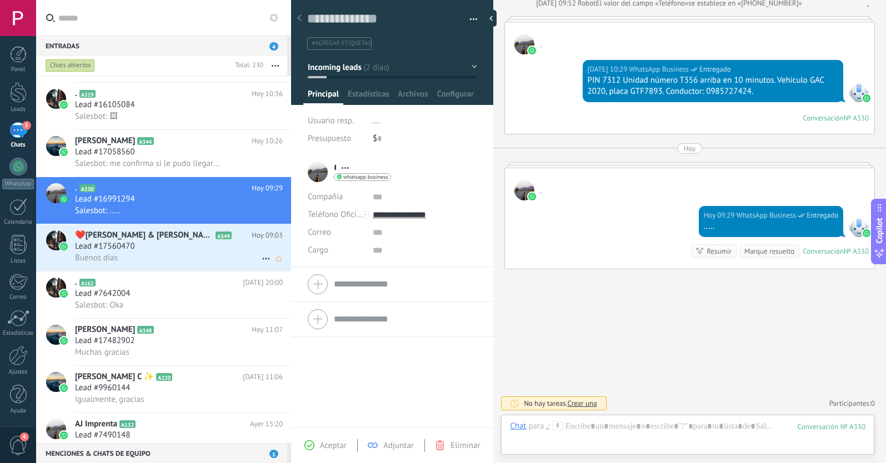
click at [261, 258] on icon at bounding box center [266, 258] width 13 height 13
click at [264, 265] on li "[PERSON_NAME] respondió" at bounding box center [320, 264] width 127 height 22
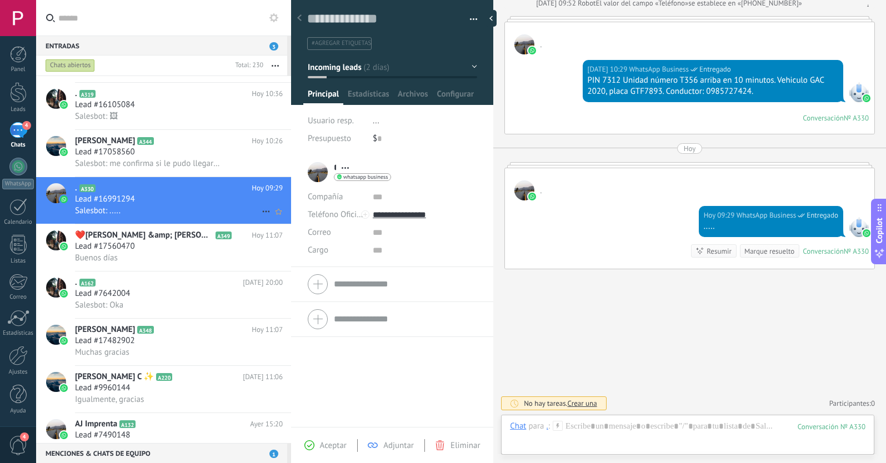
click at [260, 213] on icon at bounding box center [266, 211] width 13 height 13
click at [201, 164] on div at bounding box center [443, 231] width 886 height 463
click at [208, 153] on div "Lead #17058560" at bounding box center [179, 152] width 208 height 11
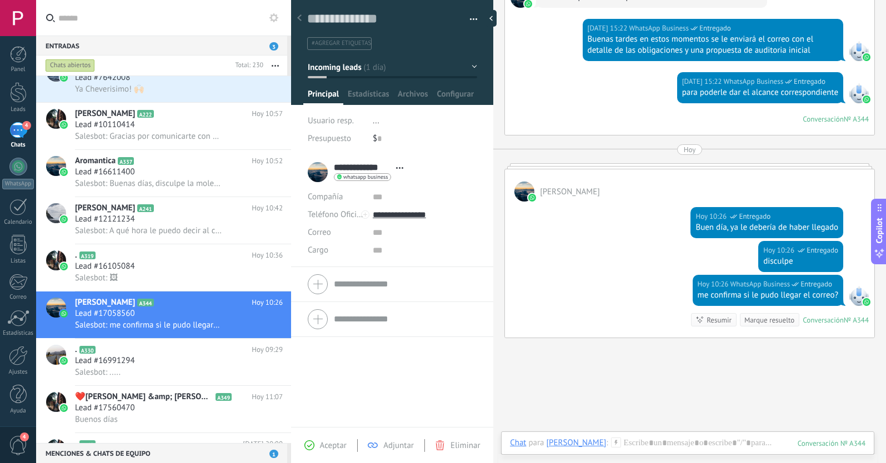
scroll to position [865, 0]
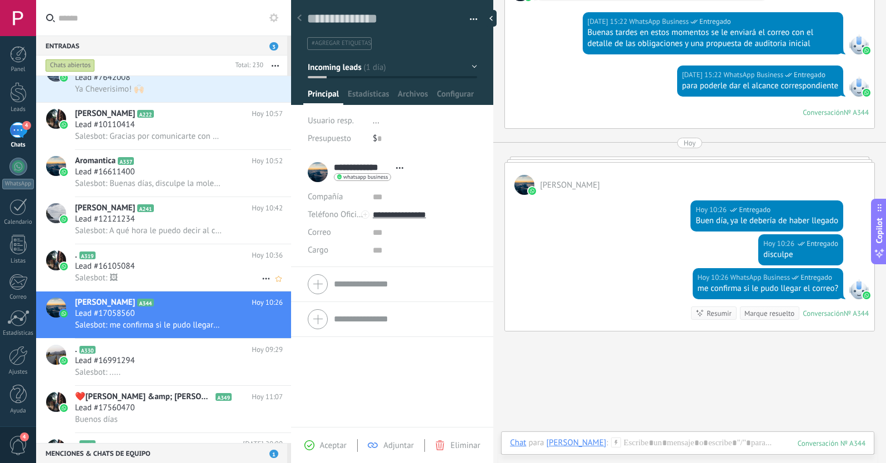
click at [171, 262] on div "Lead #16105084" at bounding box center [179, 266] width 208 height 11
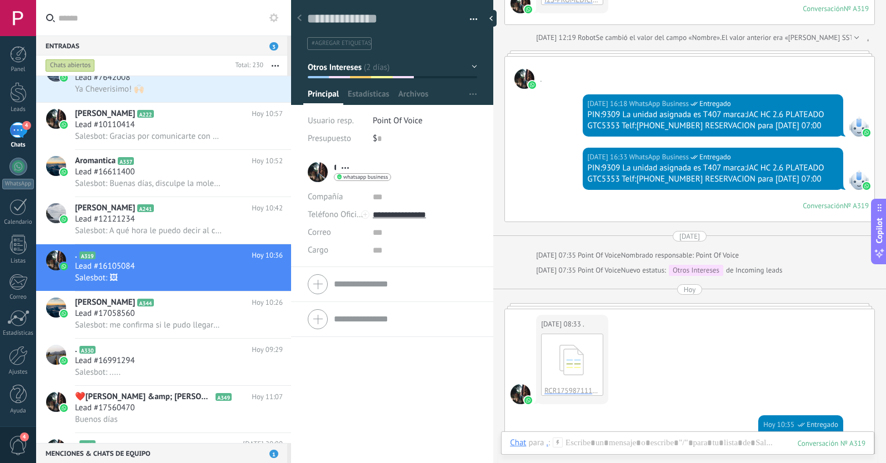
scroll to position [268, 0]
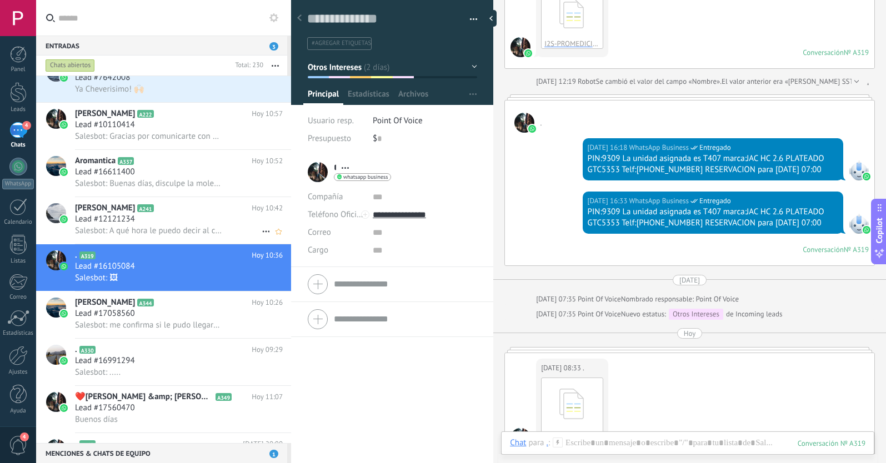
click at [182, 226] on span "Salesbot: A qué hora le puedo decir al cliente para mantener una reunión con us…" at bounding box center [148, 231] width 147 height 11
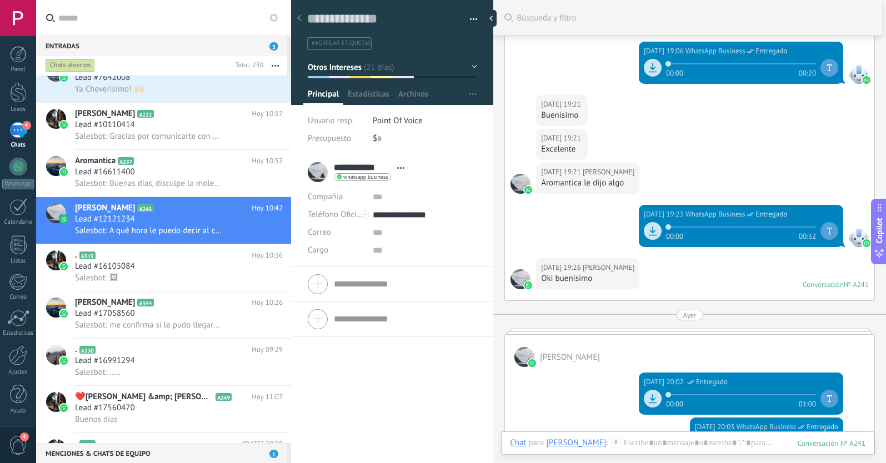
scroll to position [2051, 0]
click at [647, 232] on icon at bounding box center [652, 231] width 11 height 11
click at [646, 232] on div at bounding box center [653, 231] width 18 height 18
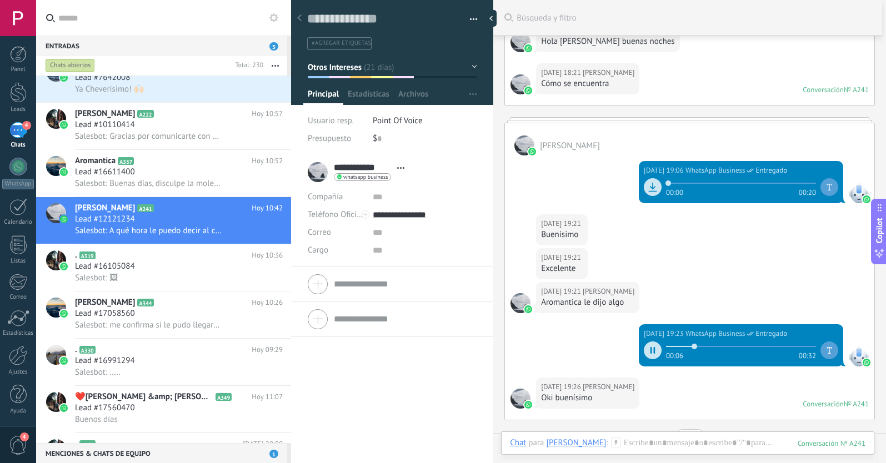
scroll to position [1874, 0]
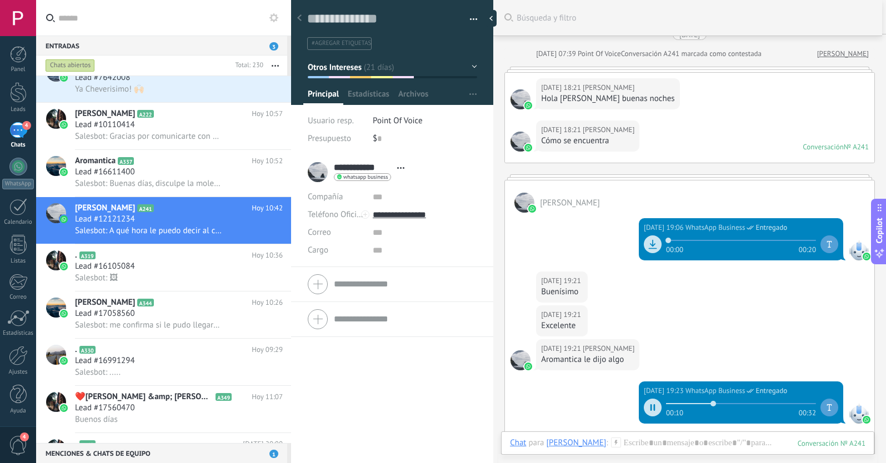
click at [650, 242] on icon at bounding box center [652, 244] width 11 height 11
click at [651, 245] on icon at bounding box center [653, 244] width 5 height 7
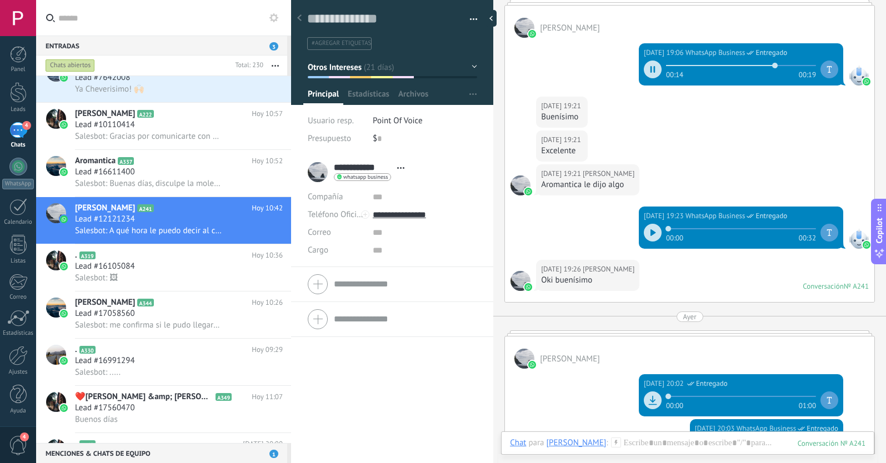
scroll to position [2057, 0]
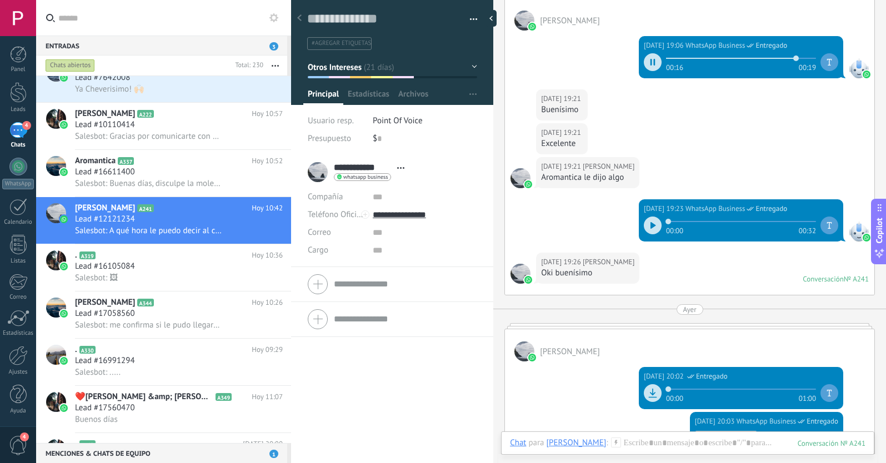
click at [651, 227] on icon at bounding box center [653, 225] width 5 height 7
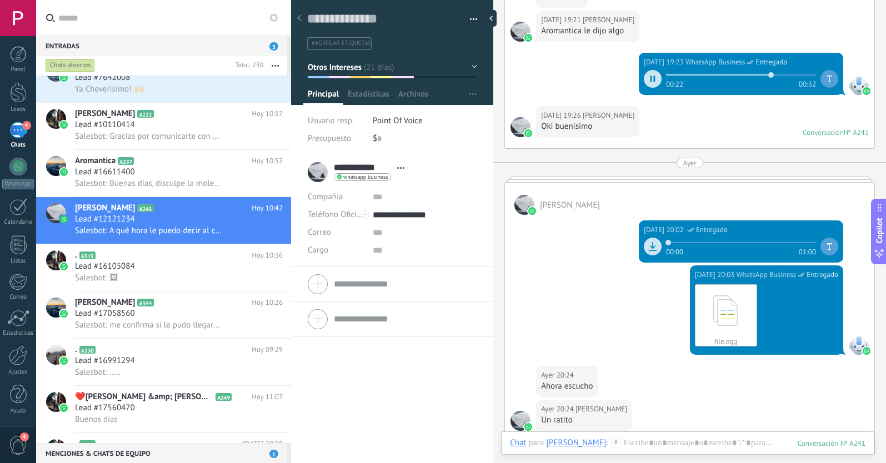
scroll to position [2203, 0]
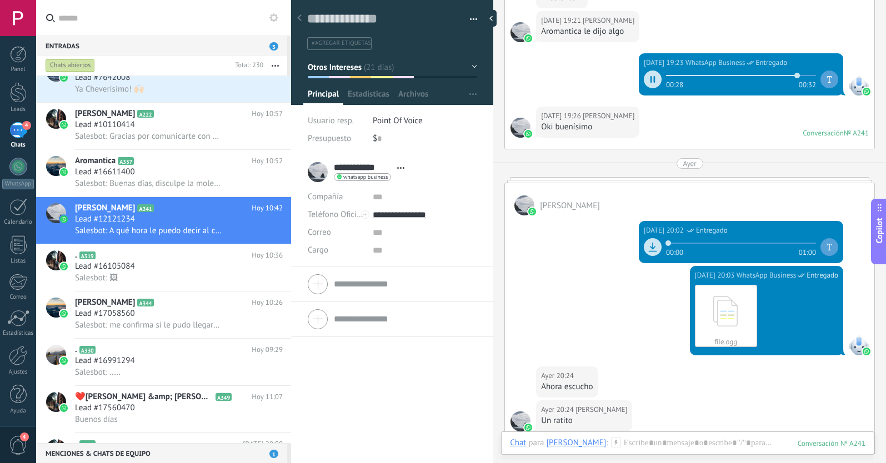
click at [650, 247] on icon at bounding box center [653, 246] width 6 height 7
click at [651, 247] on icon at bounding box center [653, 247] width 5 height 7
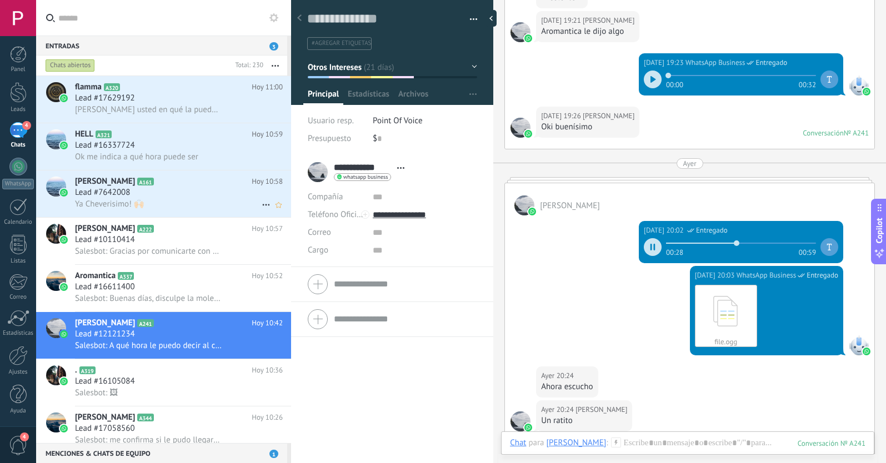
scroll to position [0, 0]
click at [262, 204] on use at bounding box center [265, 205] width 7 height 2
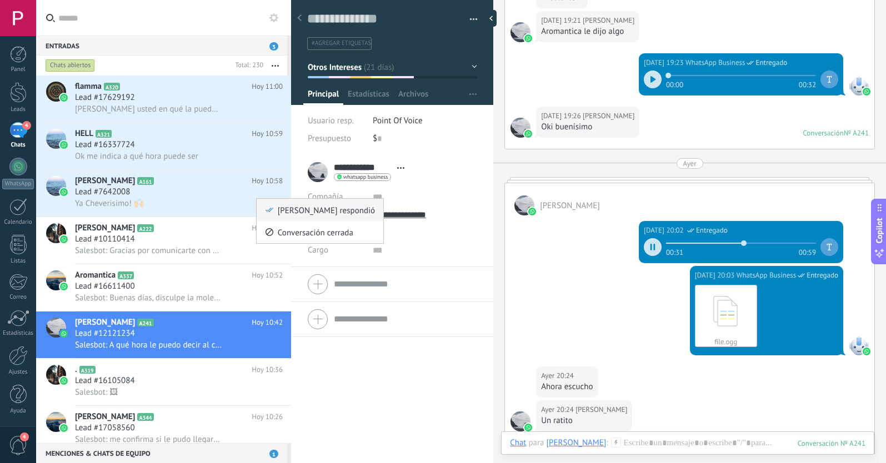
click at [272, 211] on icon at bounding box center [270, 210] width 8 height 8
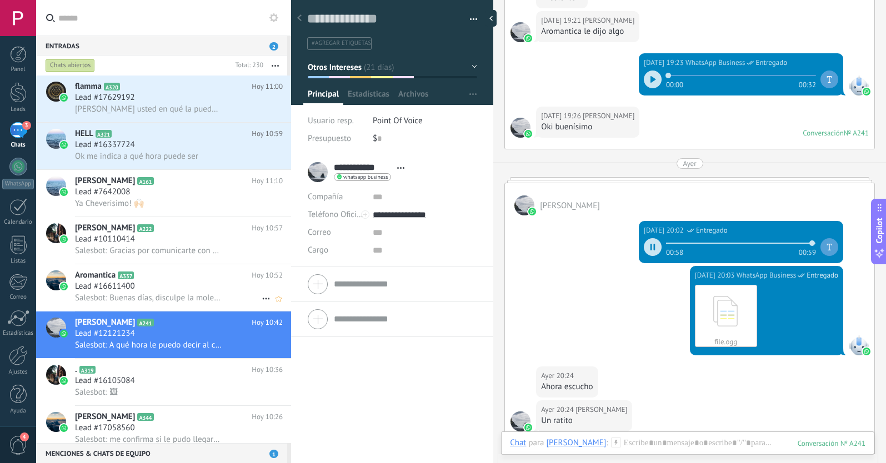
click at [188, 285] on div "Lead #16611400" at bounding box center [179, 286] width 208 height 11
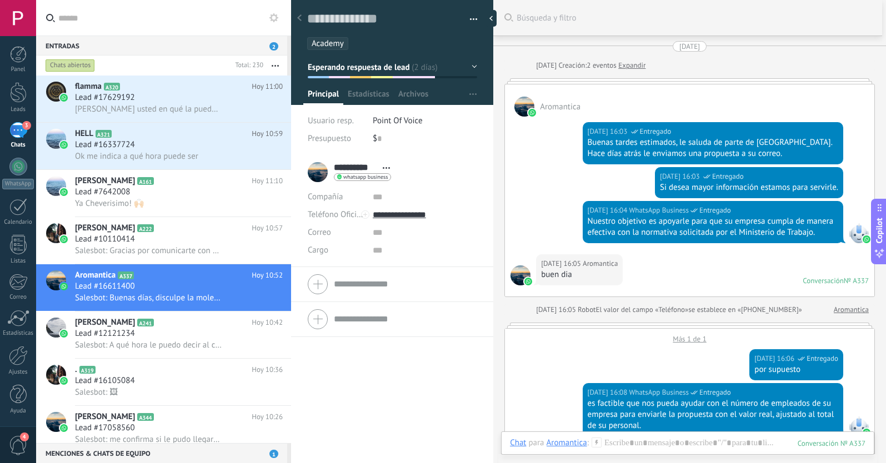
click at [616, 83] on div at bounding box center [690, 81] width 371 height 6
click at [645, 66] on link "Expandir" at bounding box center [631, 65] width 27 height 11
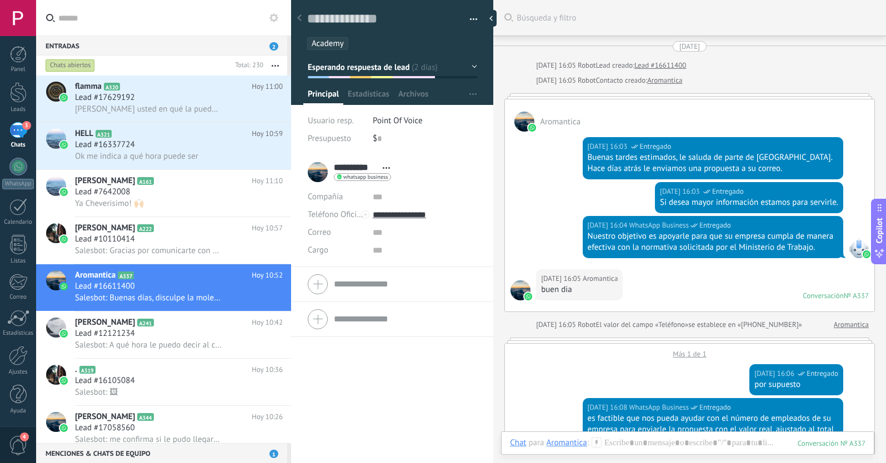
click at [578, 99] on div "Aromantica [DATE] 16:03 WhatsApp Business Entregado Buenas tardes estimados, le…" at bounding box center [690, 205] width 371 height 213
click at [577, 97] on div at bounding box center [690, 96] width 371 height 6
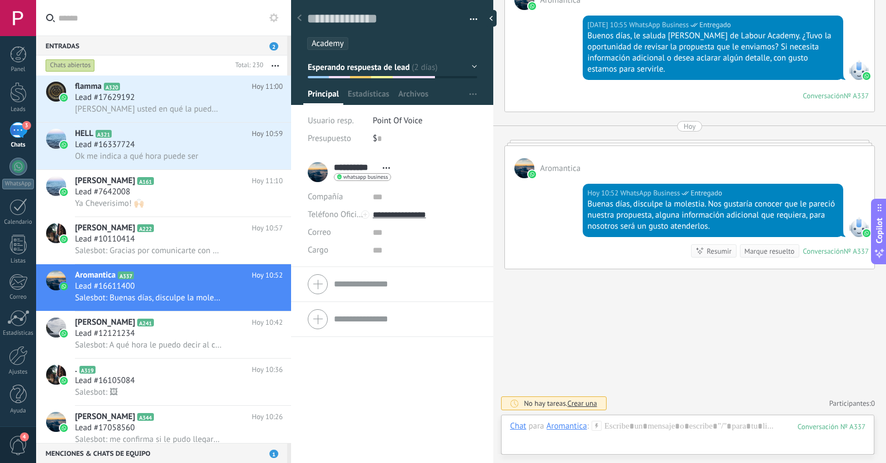
scroll to position [989, 0]
click at [412, 72] on button "Esperando respuesta de lead" at bounding box center [392, 67] width 169 height 20
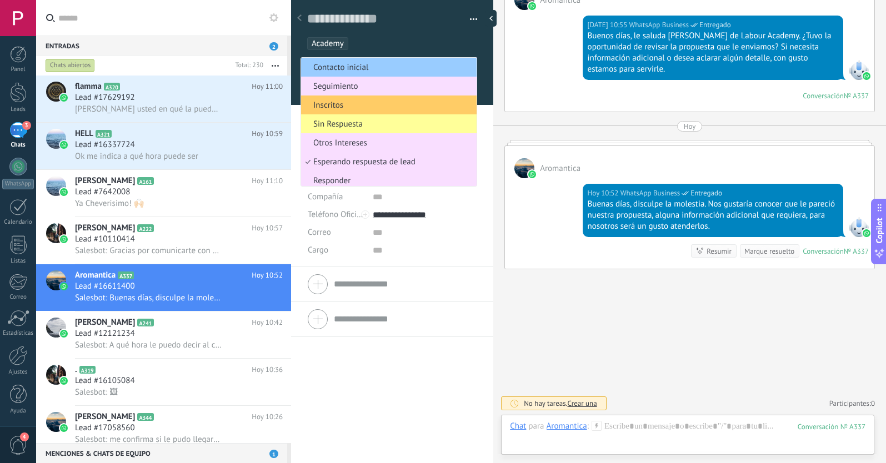
scroll to position [0, 0]
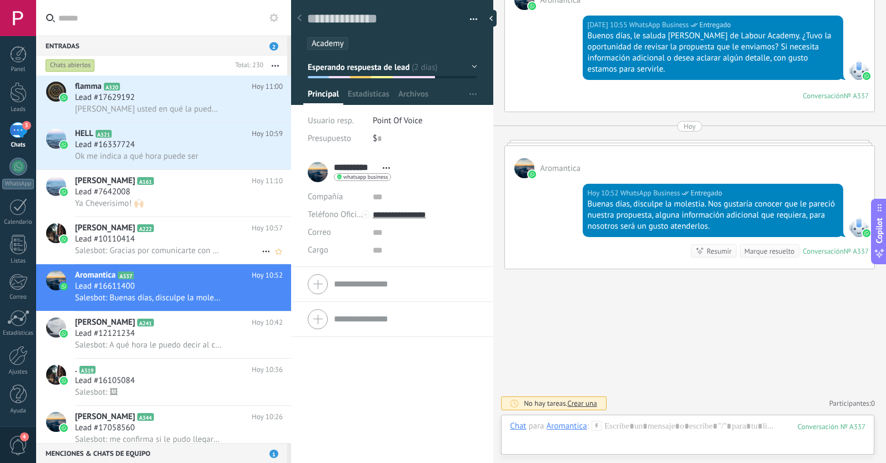
click at [163, 251] on span "Salesbot: Gracias por comunicarte con Labour Academy. 🌟 Somos especialistas en …" at bounding box center [148, 251] width 147 height 11
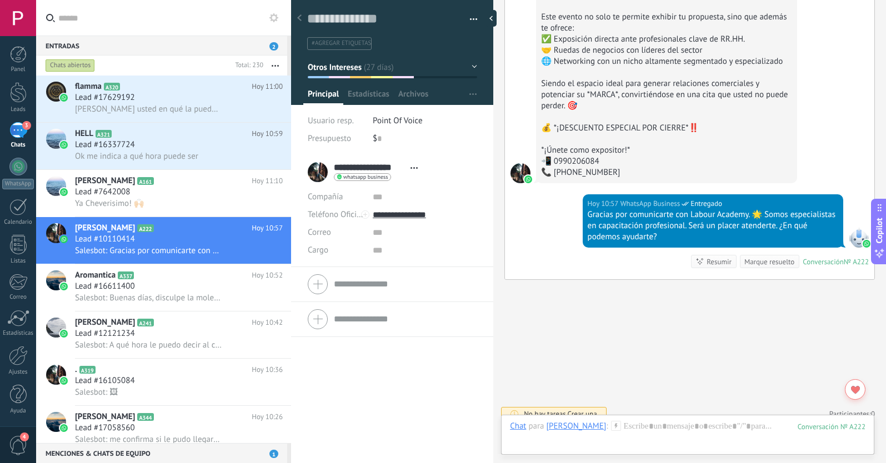
scroll to position [1871, 0]
click at [188, 148] on div "Lead #16337724" at bounding box center [179, 144] width 208 height 11
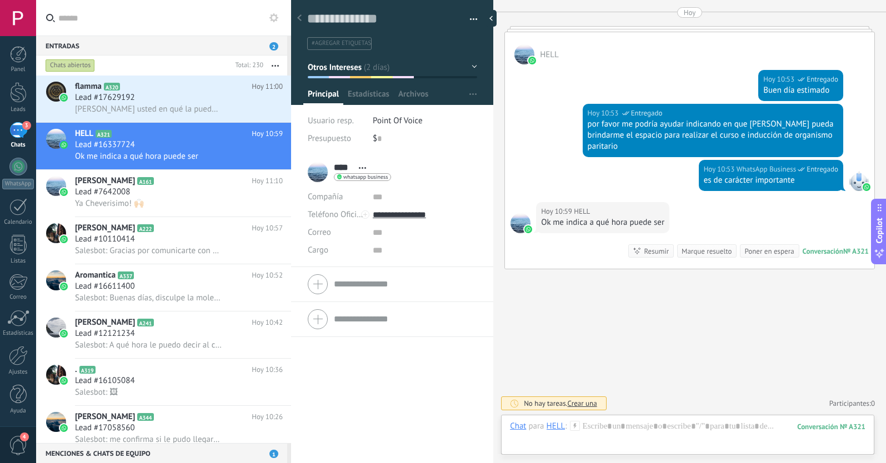
scroll to position [17, 0]
click at [262, 157] on use at bounding box center [265, 158] width 7 height 2
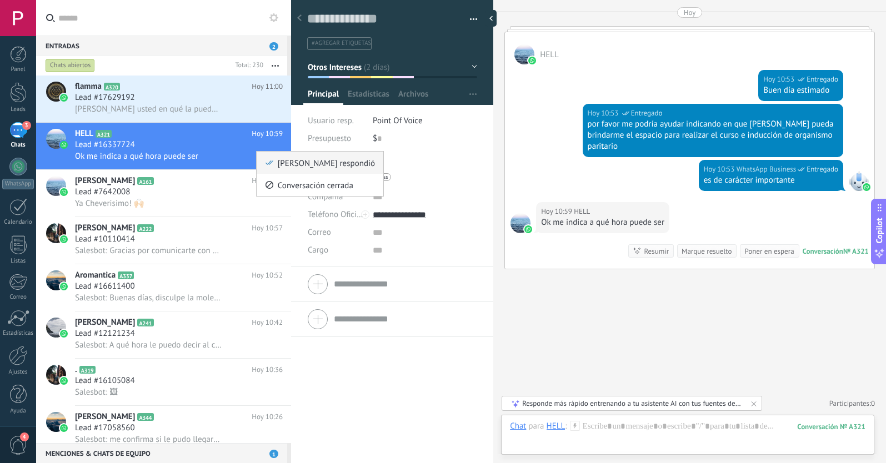
click at [270, 164] on icon at bounding box center [270, 163] width 8 height 8
click at [179, 104] on span "[PERSON_NAME] usted en qué la pueda ayudar" at bounding box center [148, 109] width 147 height 11
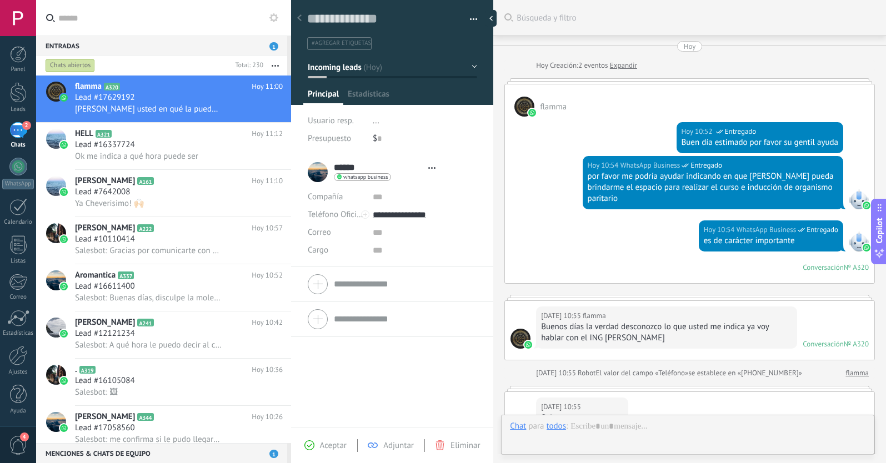
type textarea "**********"
click at [366, 72] on button "Incoming leads" at bounding box center [392, 67] width 169 height 20
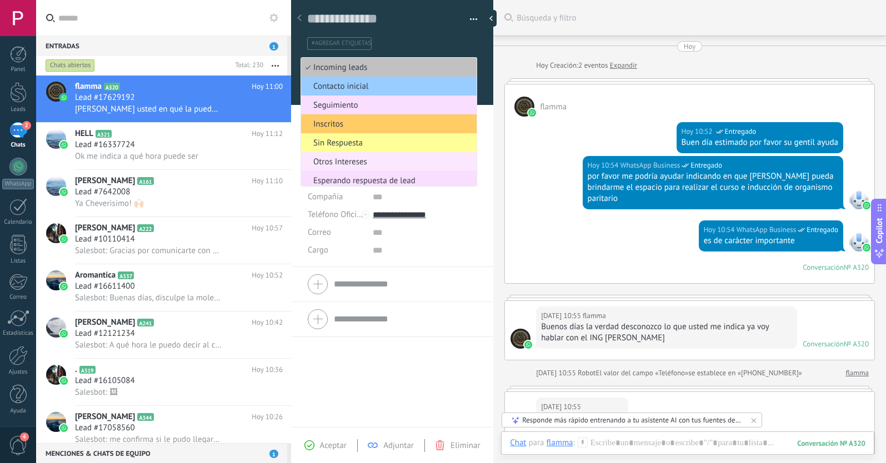
click at [352, 162] on span "Otros Intereses" at bounding box center [387, 162] width 172 height 11
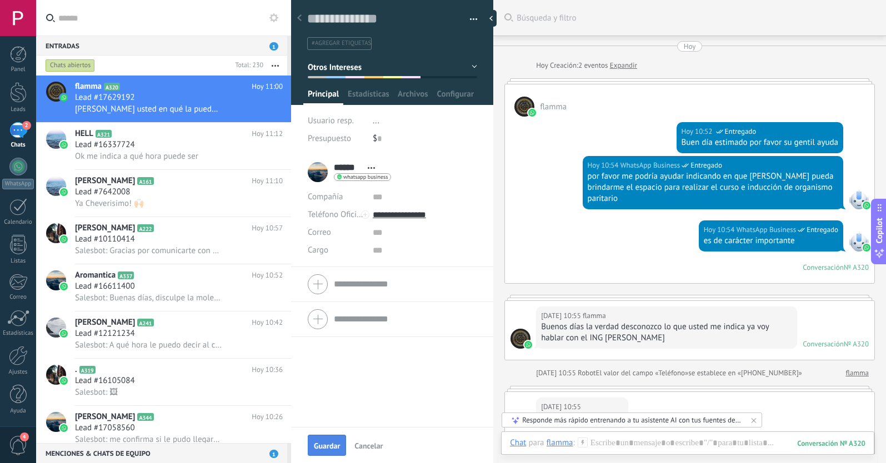
click at [329, 442] on button "Guardar" at bounding box center [327, 445] width 38 height 21
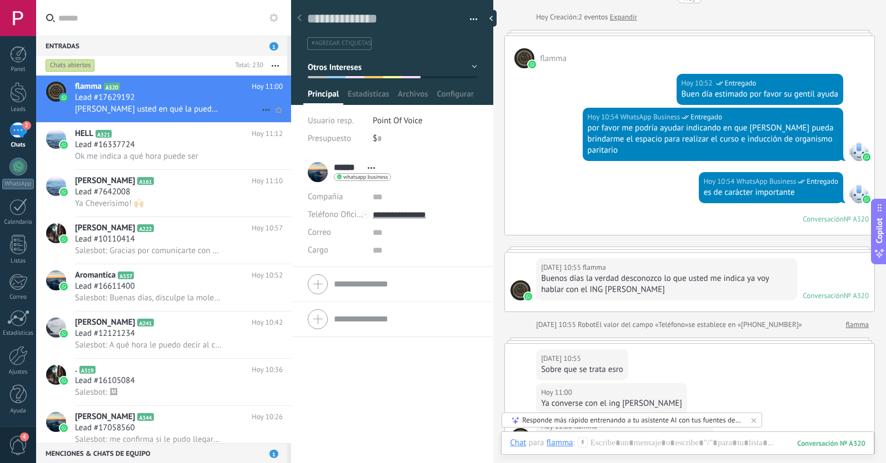
click at [260, 107] on icon at bounding box center [266, 109] width 13 height 13
drag, startPoint x: 260, startPoint y: 107, endPoint x: 267, endPoint y: 114, distance: 9.4
click at [267, 113] on icon at bounding box center [270, 116] width 8 height 8
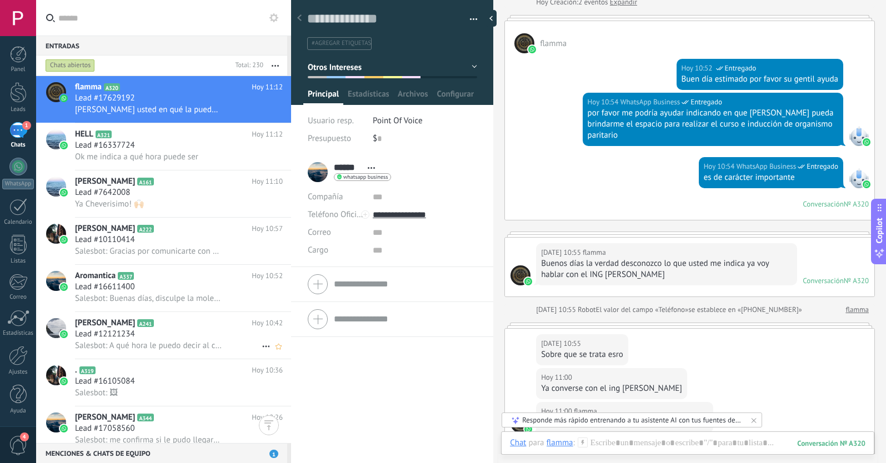
scroll to position [0, 0]
click at [21, 89] on div at bounding box center [18, 92] width 17 height 21
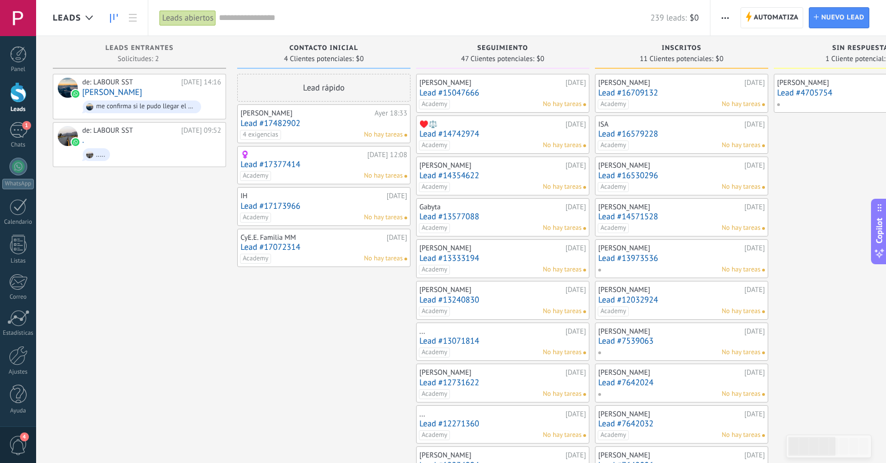
click at [729, 17] on icon "button" at bounding box center [725, 18] width 7 height 2
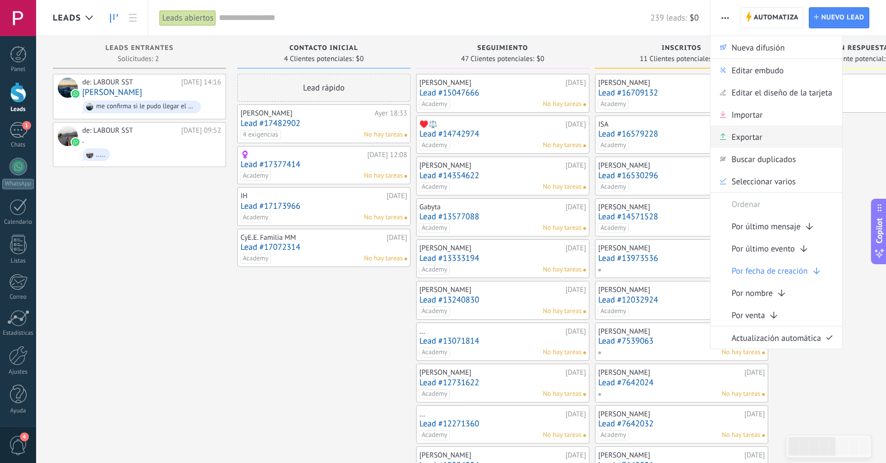
click at [747, 136] on span "Exportar" at bounding box center [747, 137] width 31 height 22
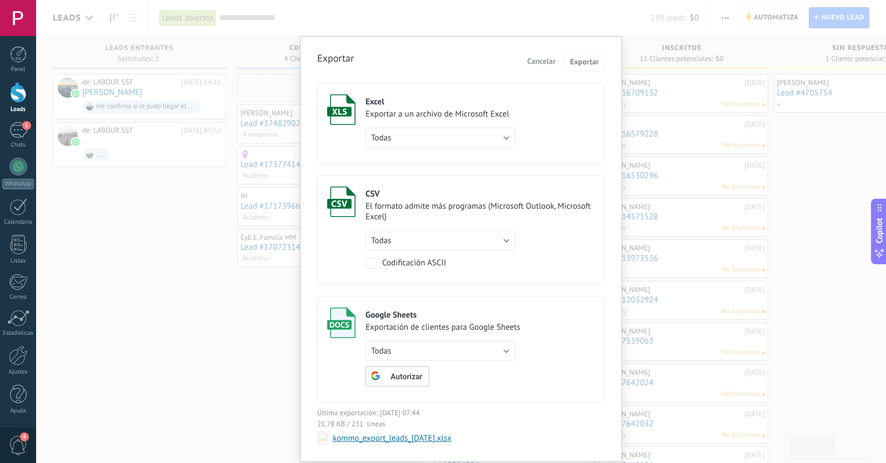
click at [502, 138] on button "Todas" at bounding box center [441, 138] width 150 height 20
click at [439, 156] on span "de filtro activo" at bounding box center [435, 157] width 153 height 11
click at [473, 142] on button "de filtro activo" at bounding box center [441, 138] width 150 height 20
click at [449, 143] on li "Todas" at bounding box center [437, 137] width 156 height 19
click at [590, 53] on button "Exportar" at bounding box center [584, 61] width 41 height 21
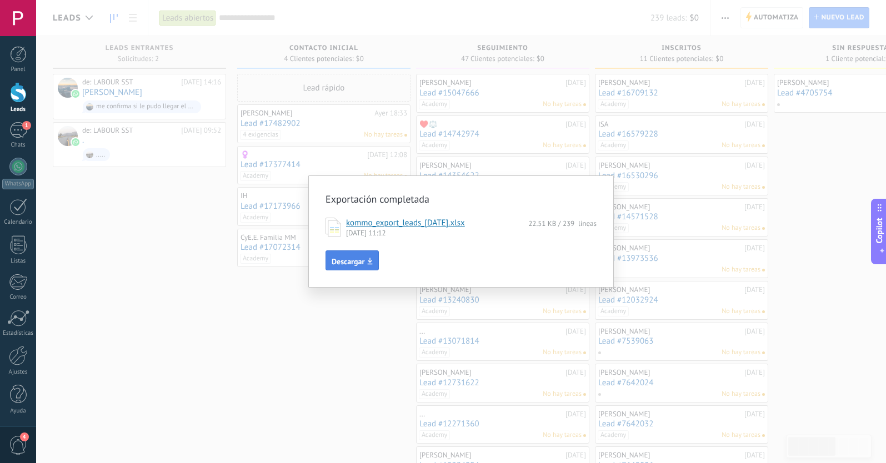
click at [367, 257] on button "Descargar" at bounding box center [352, 261] width 53 height 20
click at [615, 207] on div "Exportación completada kommo_export_leads_[DATE].xlsx 22.51 KB / 239 líneas [DA…" at bounding box center [461, 231] width 850 height 463
